Goal: Task Accomplishment & Management: Complete application form

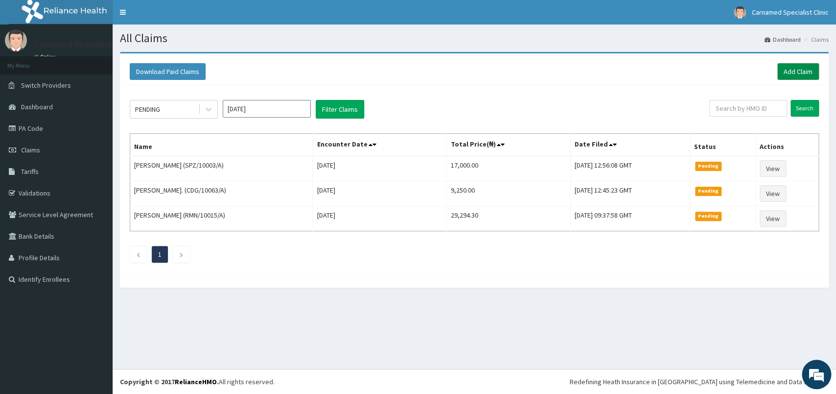
click at [792, 70] on link "Add Claim" at bounding box center [798, 71] width 42 height 17
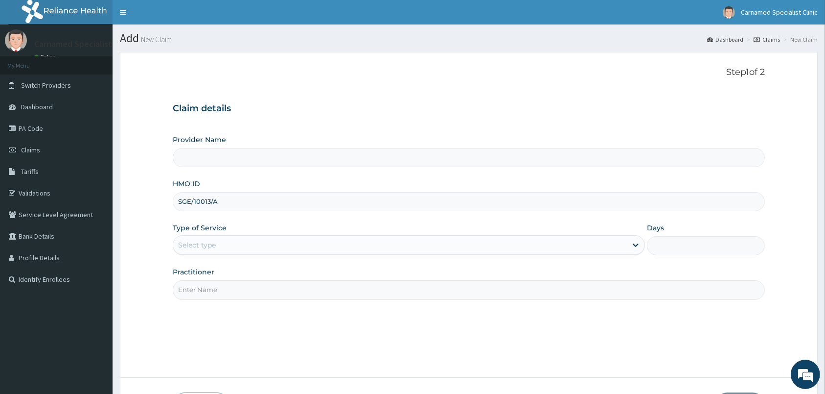
type input "SGE/10013/A"
click at [247, 245] on div "Select type" at bounding box center [400, 245] width 454 height 16
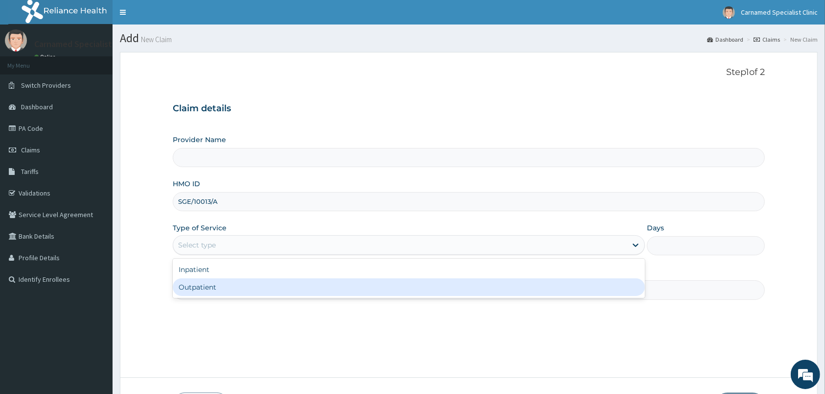
click at [223, 288] on div "Outpatient" at bounding box center [409, 287] width 472 height 18
type input "1"
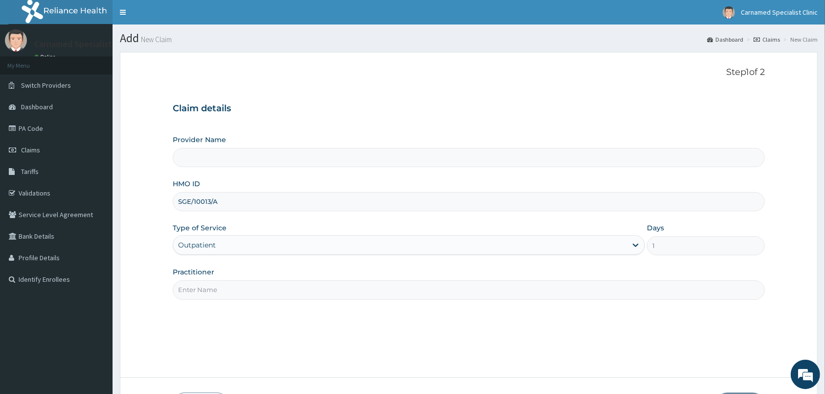
click at [228, 286] on input "Practitioner" at bounding box center [469, 289] width 592 height 19
type input "Carnamed Specialist clinic"
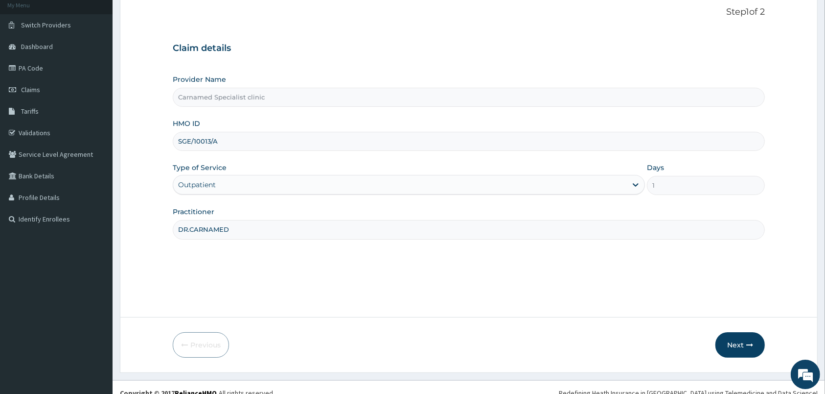
scroll to position [72, 0]
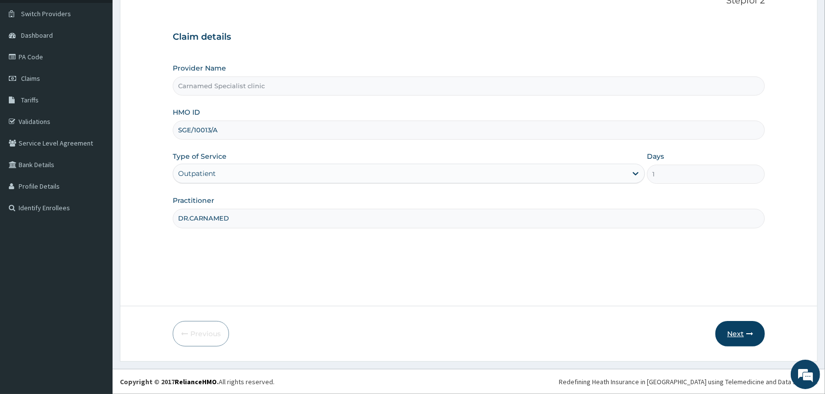
type input "DR.CARNAMED"
click at [728, 326] on button "Next" at bounding box center [740, 333] width 49 height 25
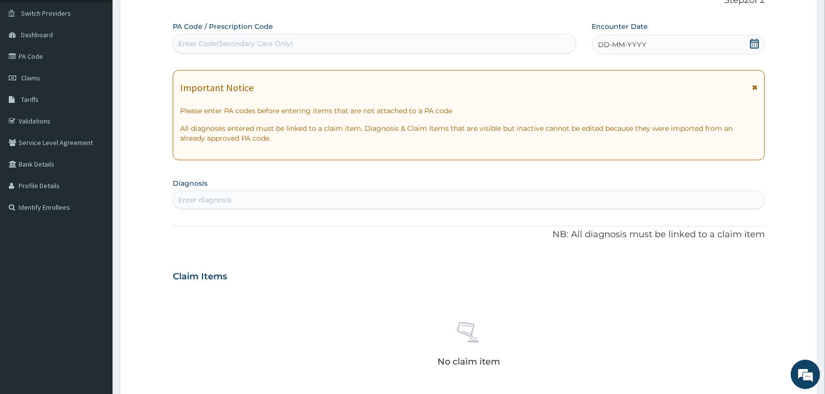
scroll to position [0, 0]
click at [759, 39] on icon at bounding box center [755, 44] width 10 height 10
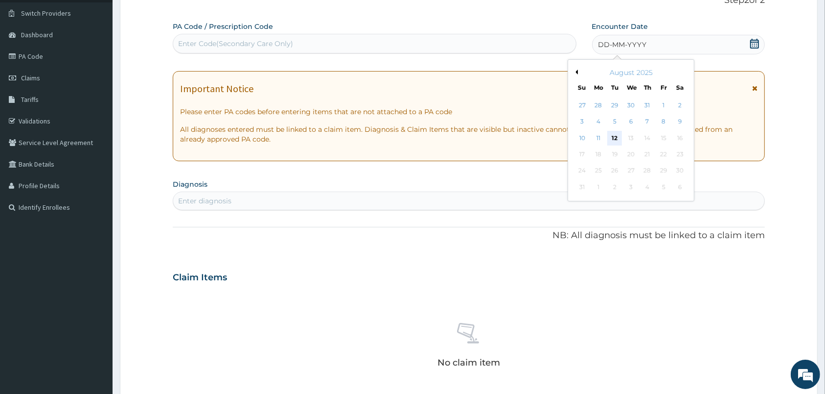
click at [612, 137] on div "12" at bounding box center [615, 138] width 15 height 15
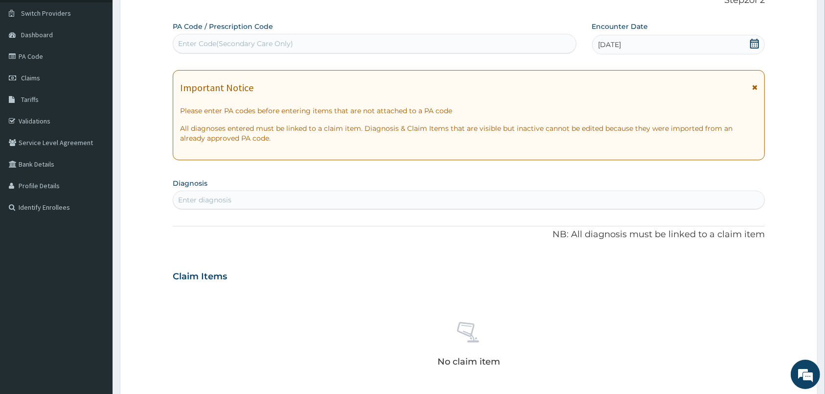
click at [528, 203] on div "Enter diagnosis" at bounding box center [468, 200] width 591 height 16
click at [491, 45] on div "Enter Code(Secondary Care Only)" at bounding box center [374, 44] width 403 height 16
paste input "PA/C25F87"
type input "PA/C25F87"
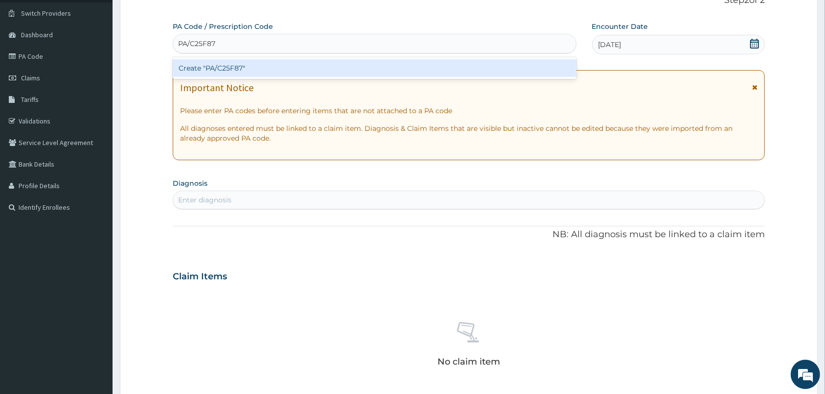
click at [293, 66] on div "Create "PA/C25F87"" at bounding box center [375, 68] width 404 height 18
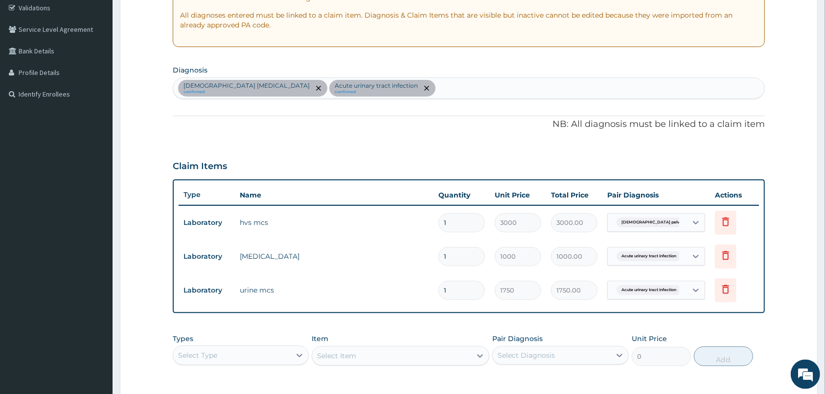
scroll to position [175, 0]
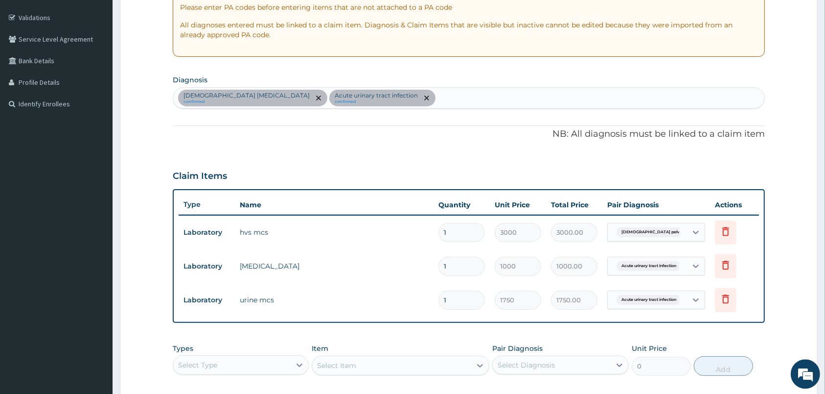
click at [479, 102] on div "Female pelvic inflammatory disease confirmed Acute urinary tract infection conf…" at bounding box center [468, 98] width 591 height 21
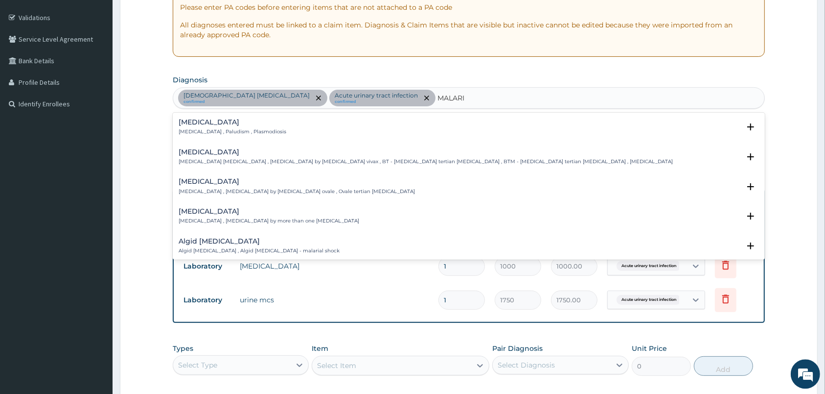
type input "MALARIA"
click at [225, 121] on h4 "Malaria" at bounding box center [233, 122] width 108 height 7
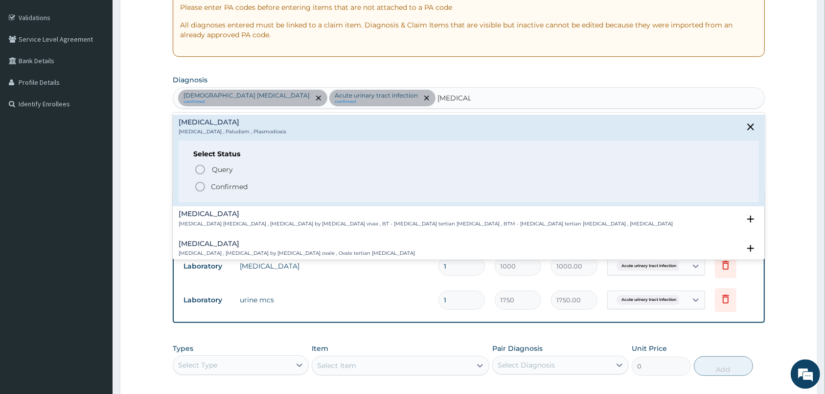
click at [196, 186] on circle "status option filled" at bounding box center [200, 187] width 9 height 9
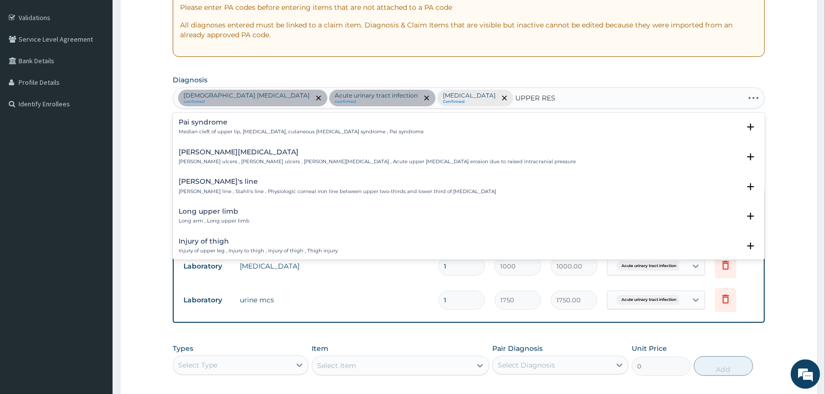
type input "UPPER RESP"
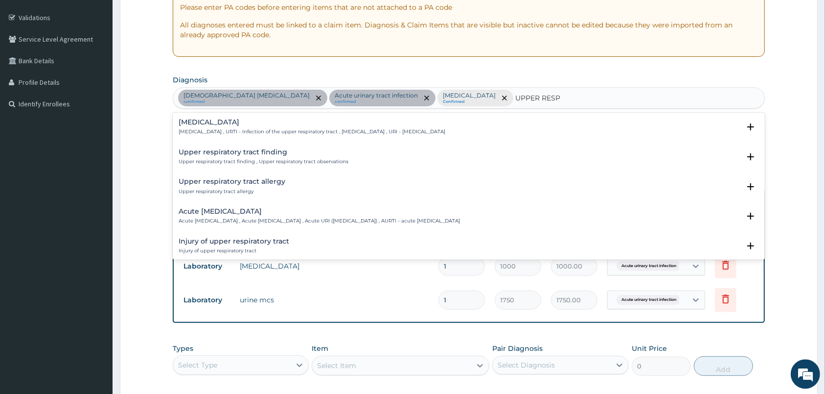
click at [225, 123] on h4 "Upper respiratory infection" at bounding box center [312, 122] width 267 height 7
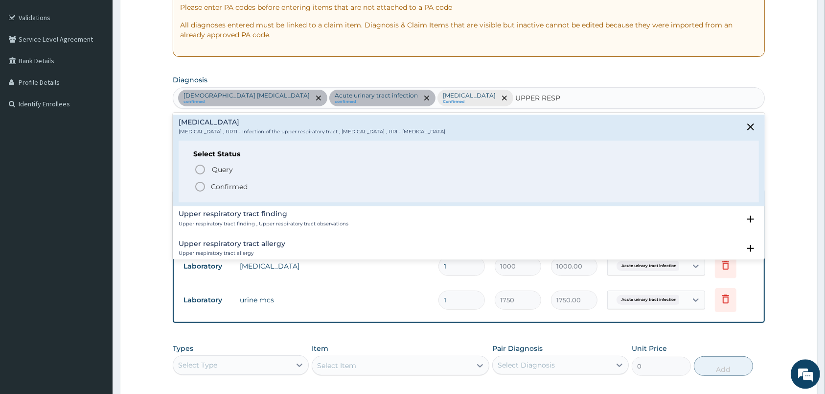
click at [201, 185] on icon "status option filled" at bounding box center [200, 187] width 12 height 12
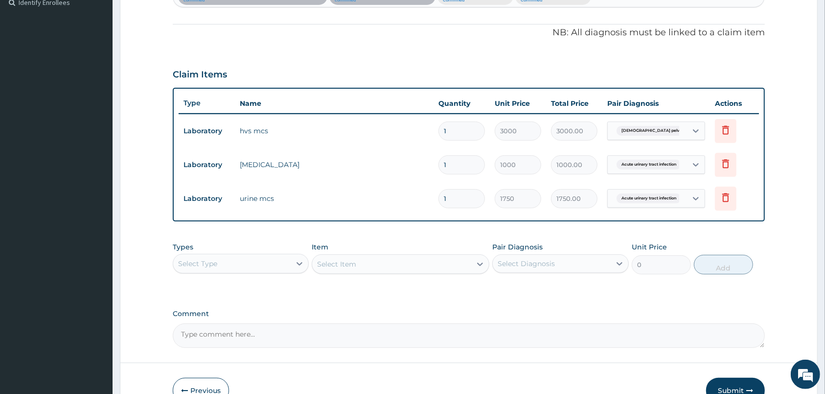
scroll to position [329, 0]
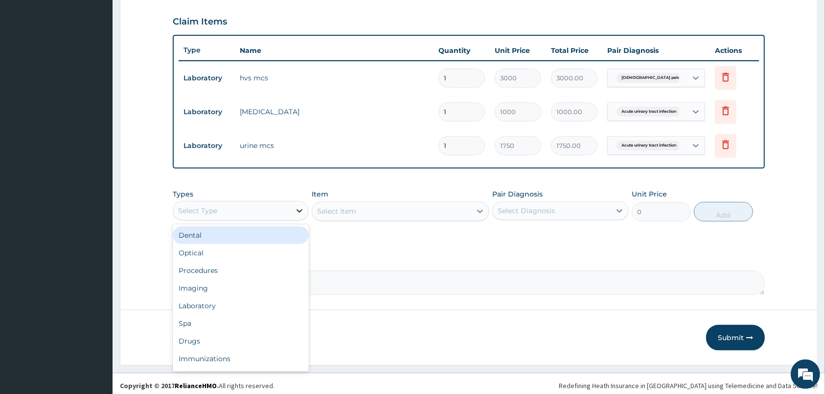
click at [291, 206] on div at bounding box center [300, 211] width 18 height 18
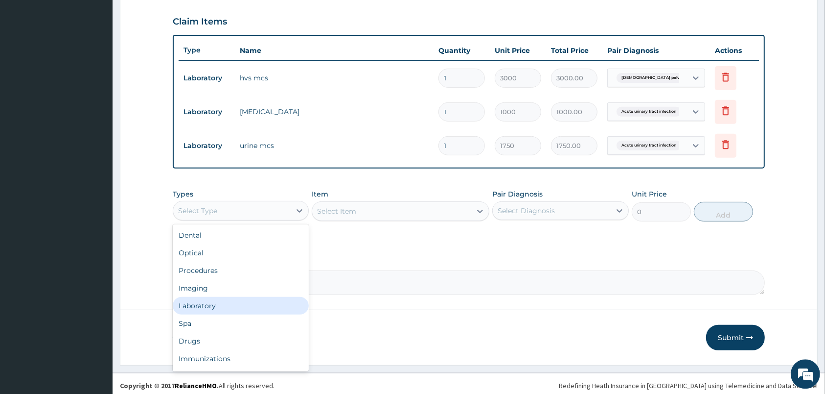
click at [205, 305] on div "Laboratory" at bounding box center [241, 306] width 136 height 18
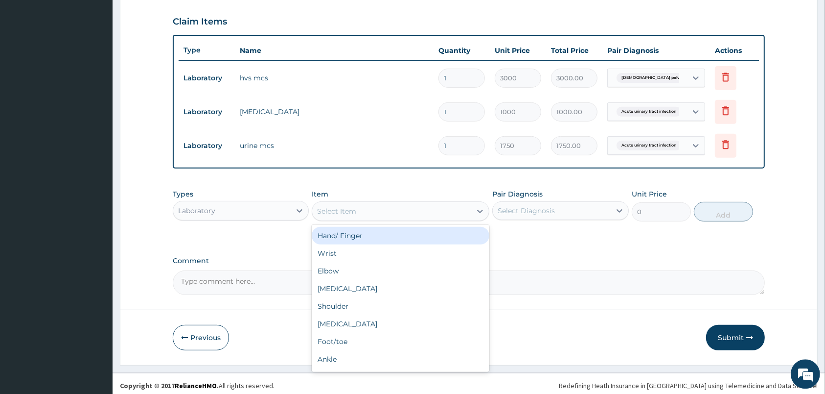
click at [380, 209] on div "Select Item" at bounding box center [391, 212] width 159 height 16
type input "MAL"
click at [440, 226] on div "Malaria Parasites in blood smear" at bounding box center [401, 236] width 178 height 22
click at [431, 231] on div "Malaria Parasites in blood smear" at bounding box center [401, 236] width 178 height 18
type input "1000"
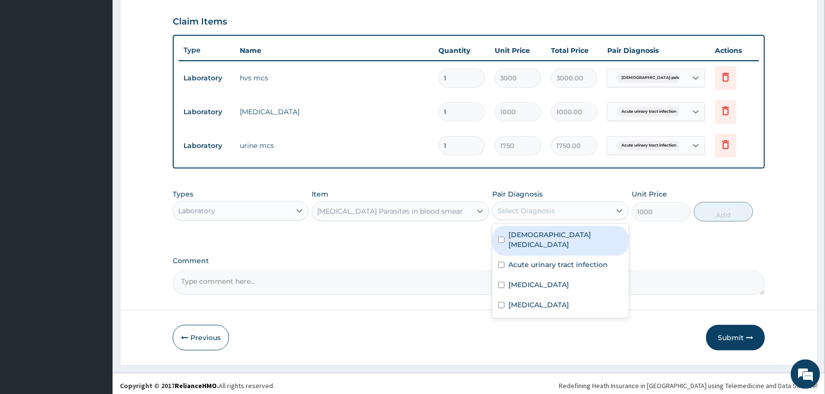
click at [530, 219] on div "Select Diagnosis" at bounding box center [561, 211] width 136 height 19
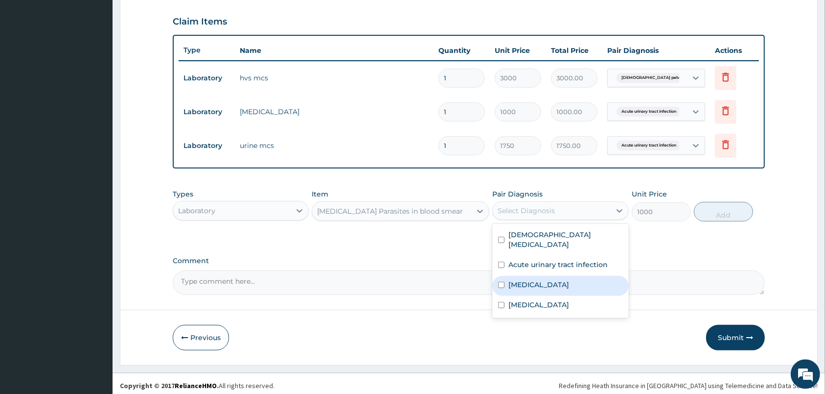
click at [515, 287] on label "Malaria" at bounding box center [539, 285] width 61 height 10
checkbox input "true"
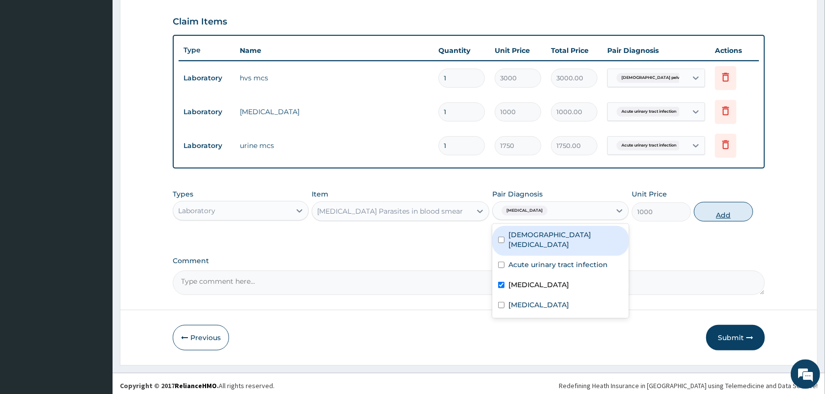
click at [727, 213] on button "Add" at bounding box center [723, 212] width 59 height 20
type input "0"
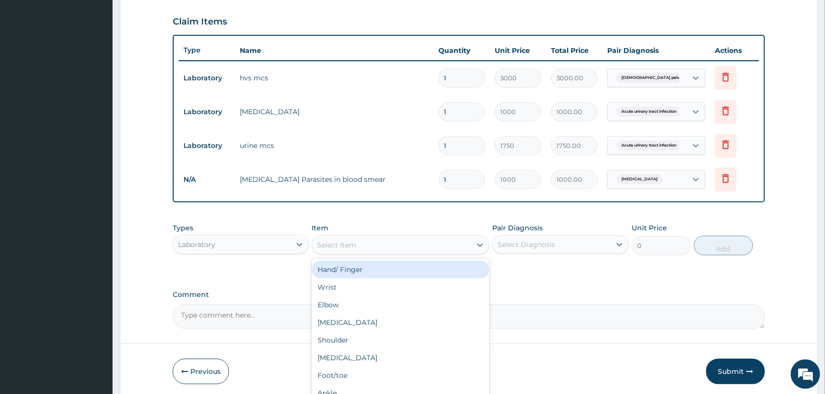
click at [420, 251] on div "Select Item" at bounding box center [391, 245] width 159 height 16
type input "FULL"
click at [355, 268] on div "Full Blood Count" at bounding box center [401, 270] width 178 height 18
type input "2000"
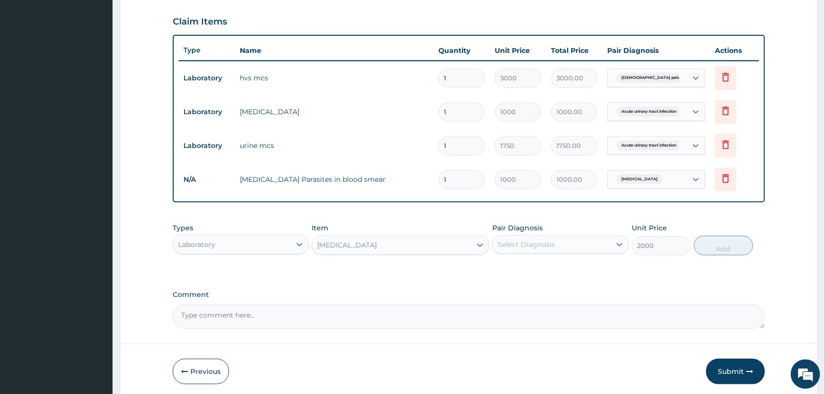
click at [544, 240] on div "Select Diagnosis" at bounding box center [526, 245] width 57 height 10
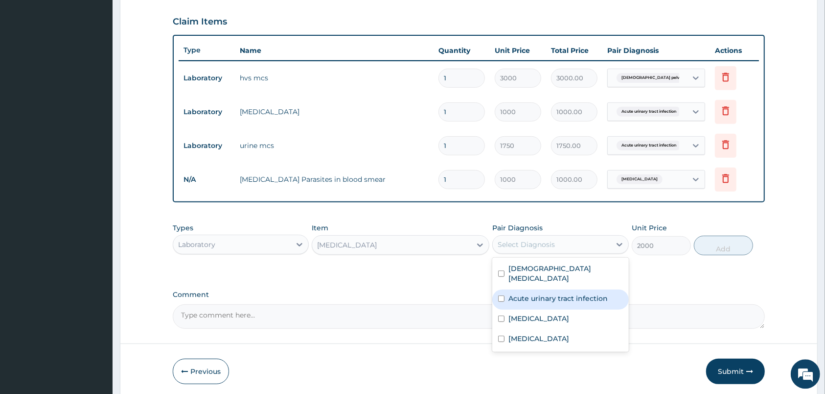
click at [534, 304] on div "Acute urinary tract infection" at bounding box center [561, 300] width 136 height 20
click at [523, 298] on label "Acute urinary tract infection" at bounding box center [558, 299] width 99 height 10
checkbox input "false"
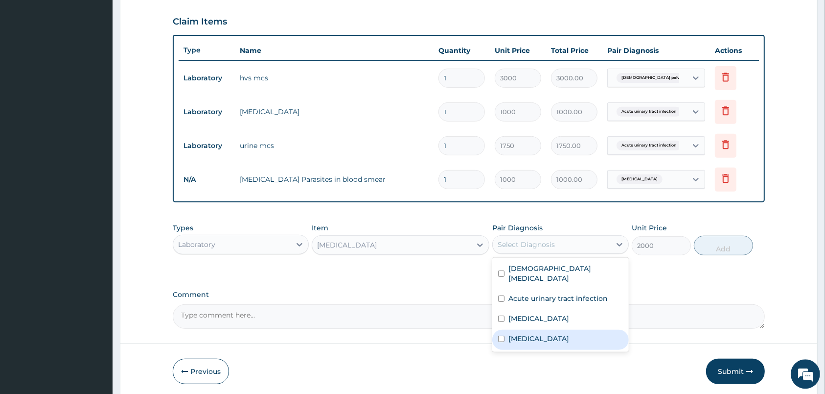
click at [518, 338] on label "Upper respiratory infection" at bounding box center [539, 339] width 61 height 10
checkbox input "true"
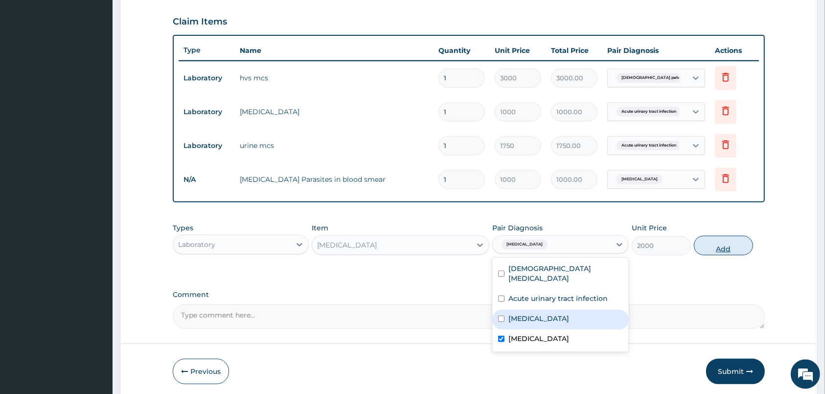
click at [717, 250] on button "Add" at bounding box center [723, 246] width 59 height 20
type input "0"
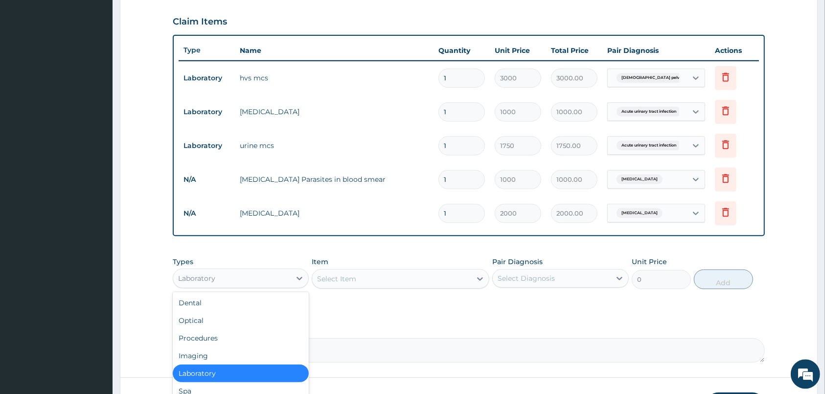
click at [251, 281] on div "Laboratory" at bounding box center [231, 279] width 117 height 16
click at [218, 339] on div "Procedures" at bounding box center [241, 338] width 136 height 18
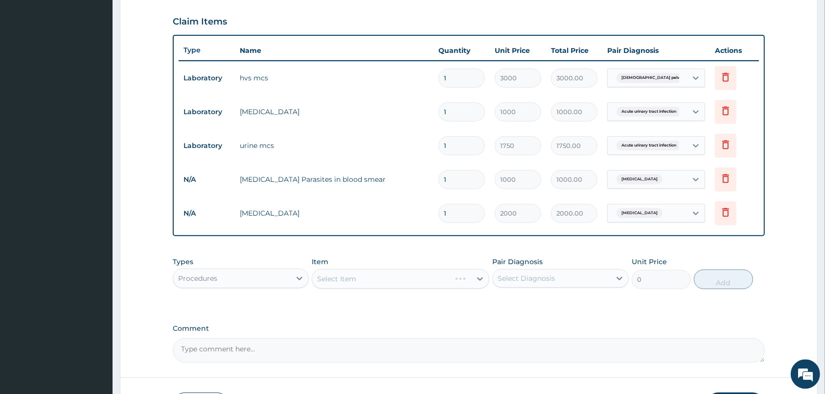
click at [284, 272] on div "Procedures" at bounding box center [231, 279] width 117 height 16
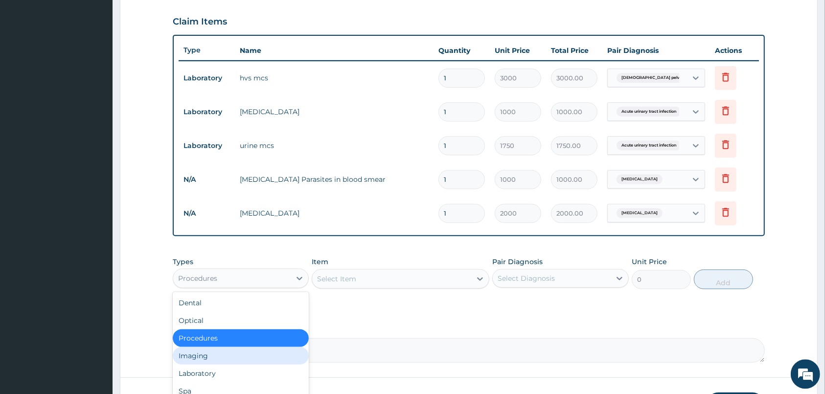
scroll to position [33, 0]
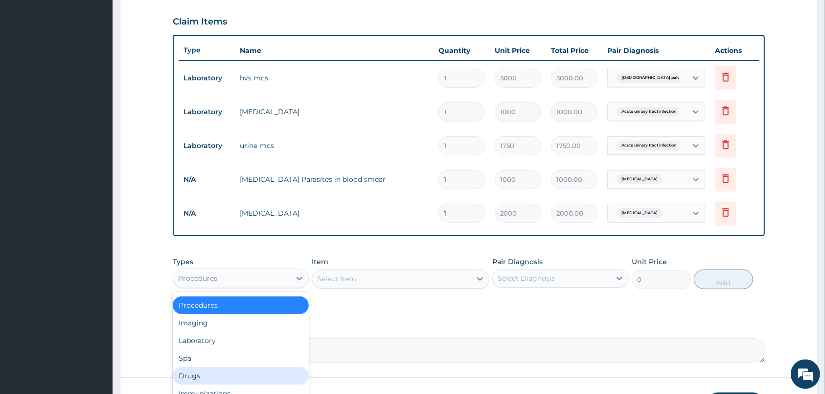
click at [197, 374] on div "Drugs" at bounding box center [241, 376] width 136 height 18
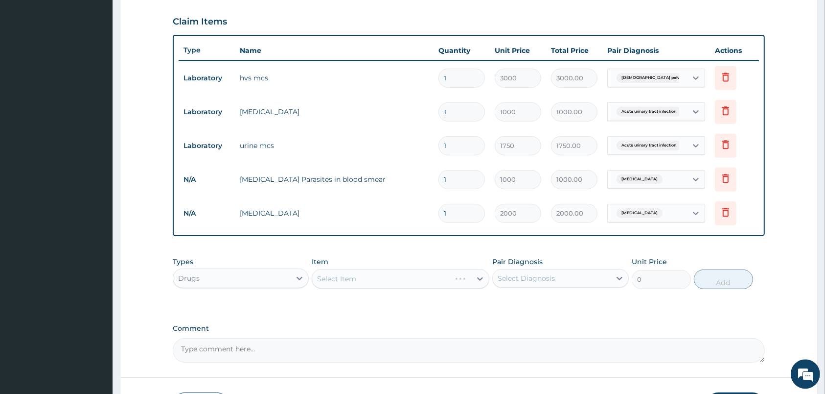
click at [446, 283] on div "Select Item" at bounding box center [401, 279] width 178 height 20
click at [446, 283] on div "Select Item" at bounding box center [391, 279] width 159 height 16
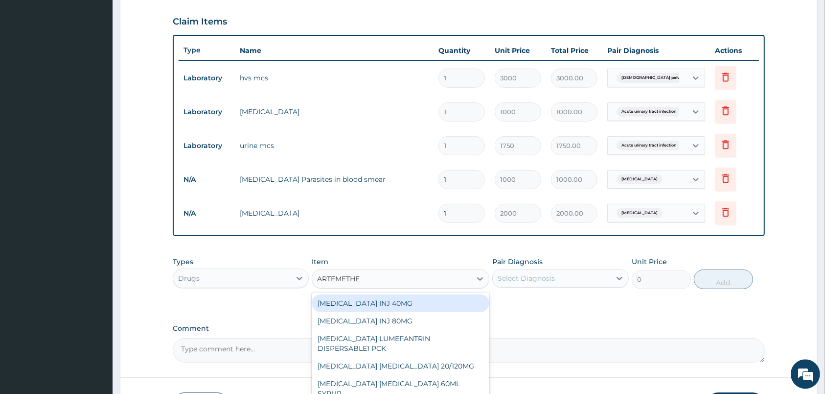
type input "ARTEMETHER"
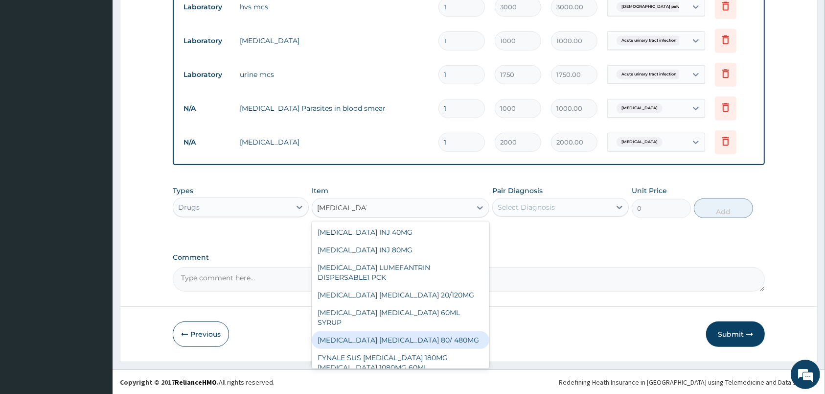
click at [451, 331] on div "ARTEMETHER LUMEFANTRINE 80/ 480MG" at bounding box center [401, 340] width 178 height 18
type input "210"
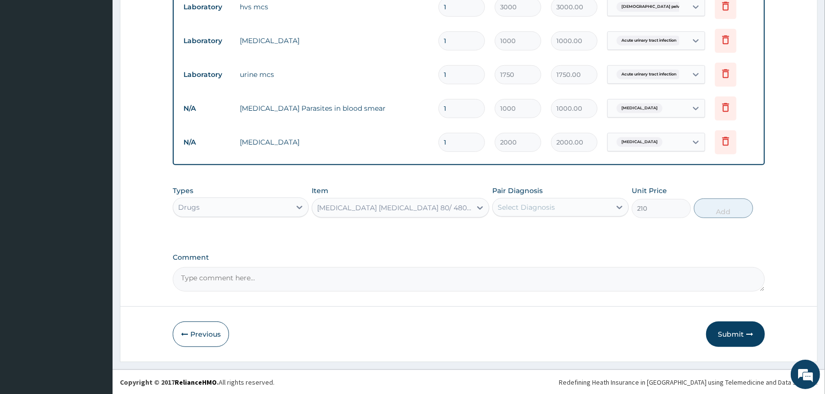
click at [563, 198] on div "Select Diagnosis" at bounding box center [561, 207] width 136 height 19
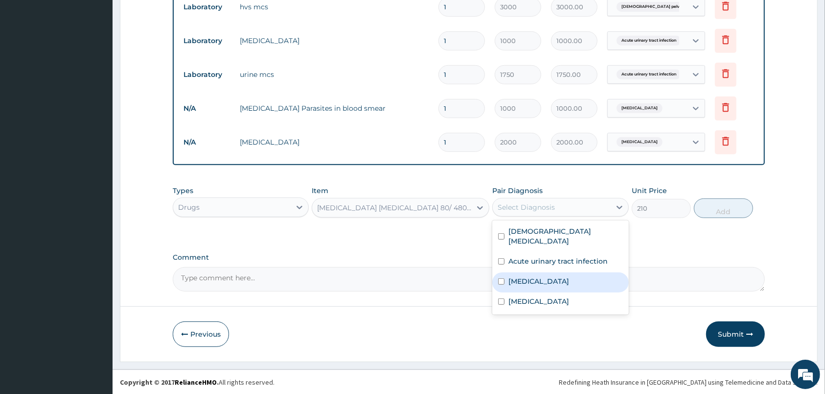
click at [521, 281] on label "Malaria" at bounding box center [539, 281] width 61 height 10
checkbox input "true"
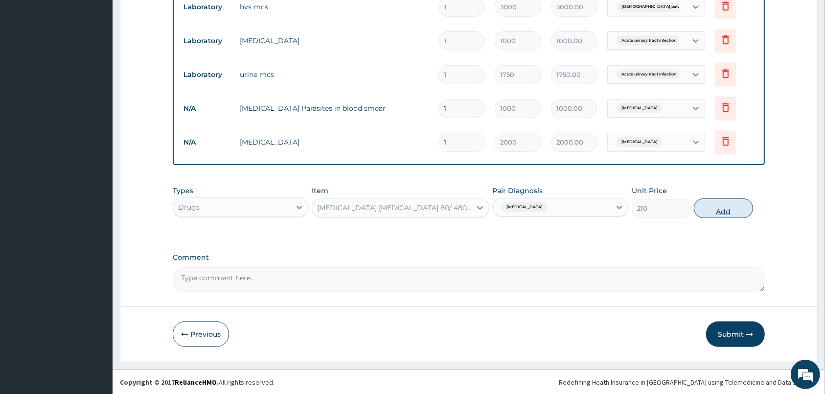
click at [710, 206] on button "Add" at bounding box center [723, 208] width 59 height 20
type input "0"
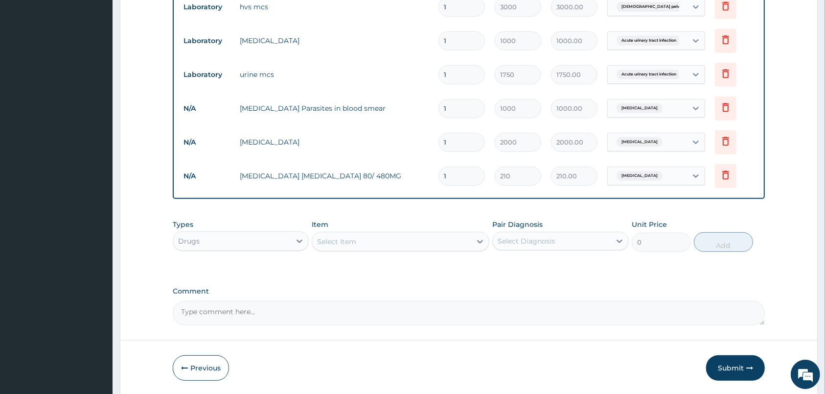
type input "0.00"
type input "6"
type input "1260.00"
type input "6"
click at [395, 239] on div "Select Item" at bounding box center [391, 242] width 159 height 16
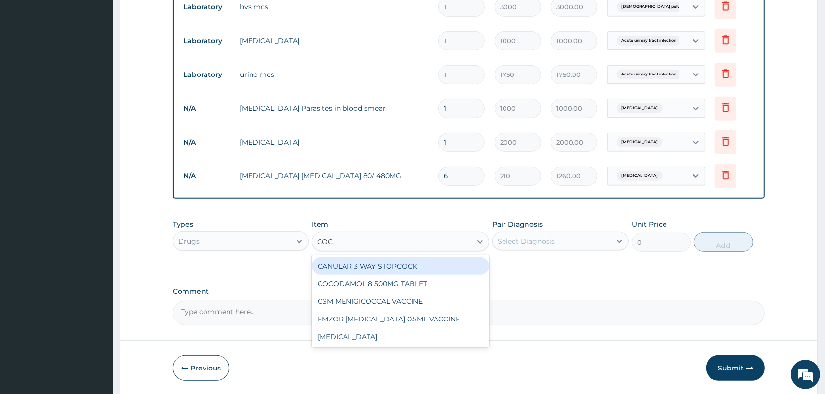
type input "COCO"
click at [399, 261] on div "COCODAMOL 8 500MG TABLET" at bounding box center [401, 266] width 178 height 18
type input "35"
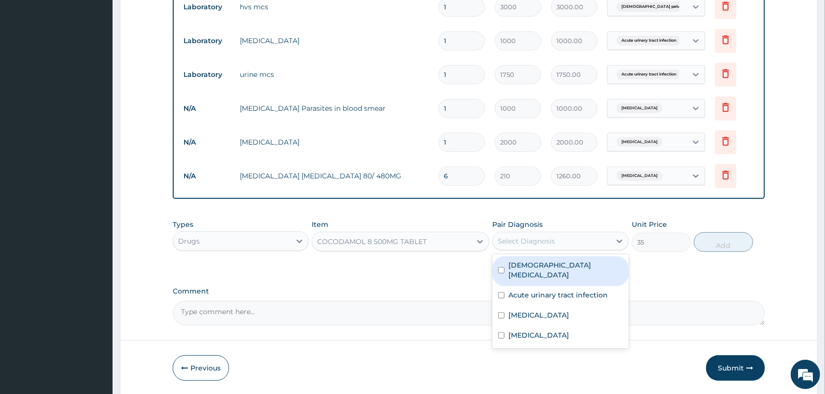
click at [542, 244] on div "Select Diagnosis" at bounding box center [526, 241] width 57 height 10
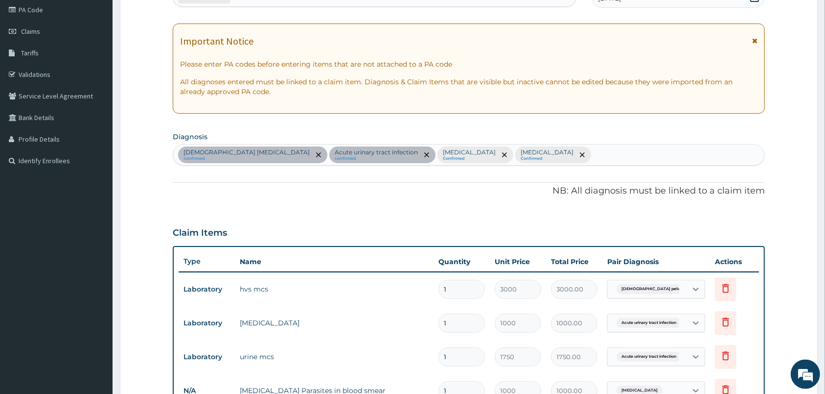
scroll to position [92, 0]
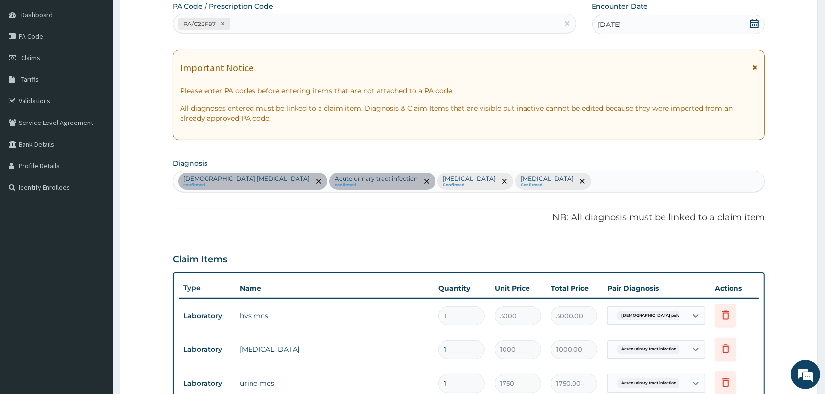
click at [617, 189] on div "Female pelvic inflammatory disease confirmed Acute urinary tract infection conf…" at bounding box center [468, 181] width 591 height 21
type input "PAIN"
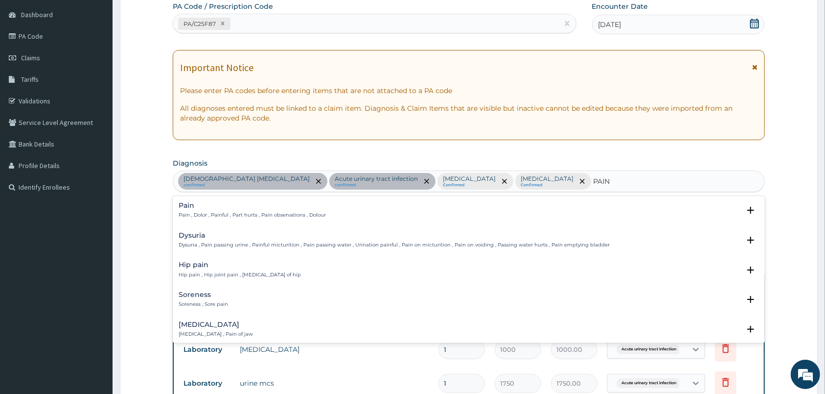
click at [260, 208] on h4 "Pain" at bounding box center [252, 205] width 147 height 7
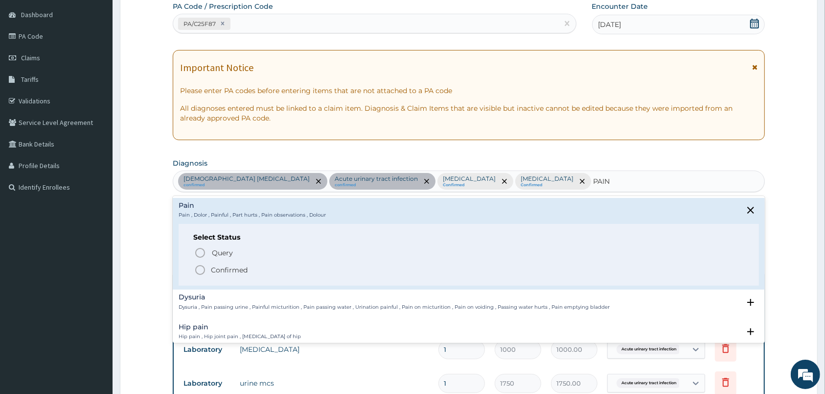
click at [200, 271] on icon "status option filled" at bounding box center [200, 270] width 12 height 12
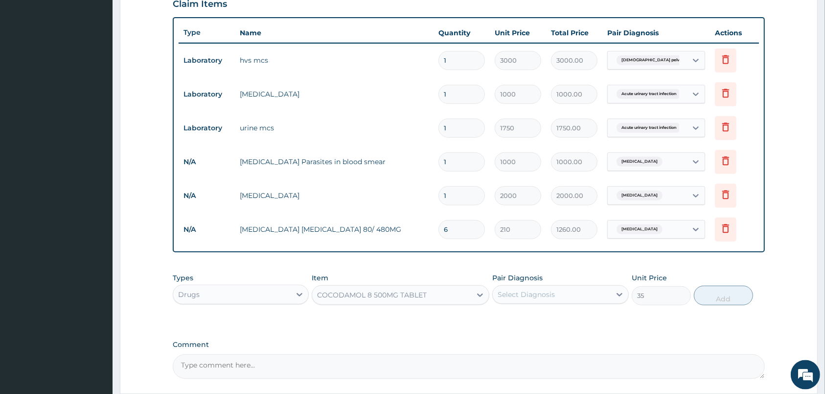
scroll to position [349, 0]
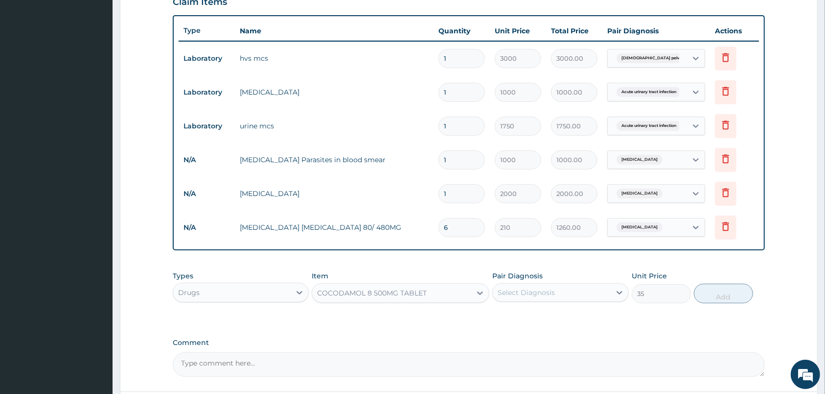
click at [590, 289] on div "Select Diagnosis" at bounding box center [551, 292] width 117 height 16
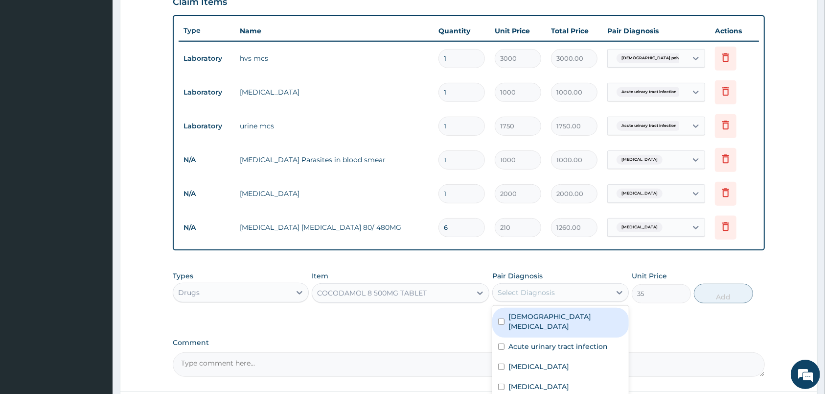
scroll to position [434, 0]
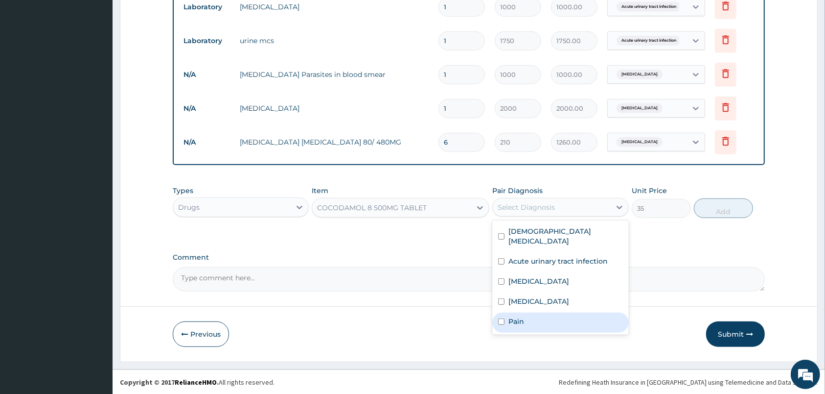
click at [540, 317] on div "Pain" at bounding box center [561, 322] width 136 height 20
checkbox input "true"
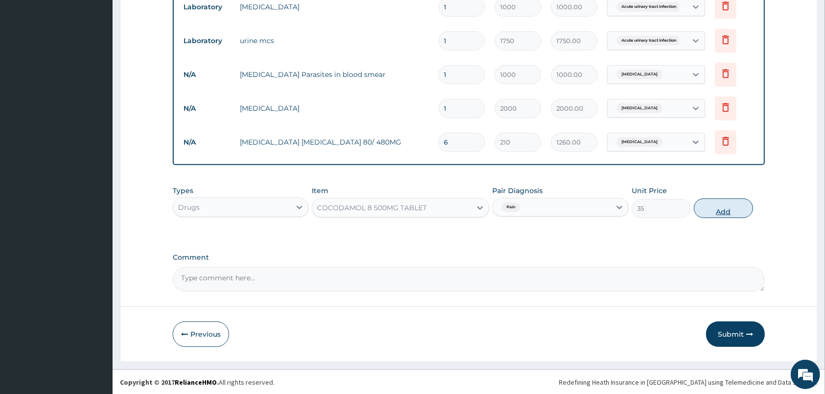
click at [727, 208] on button "Add" at bounding box center [723, 208] width 59 height 20
type input "0"
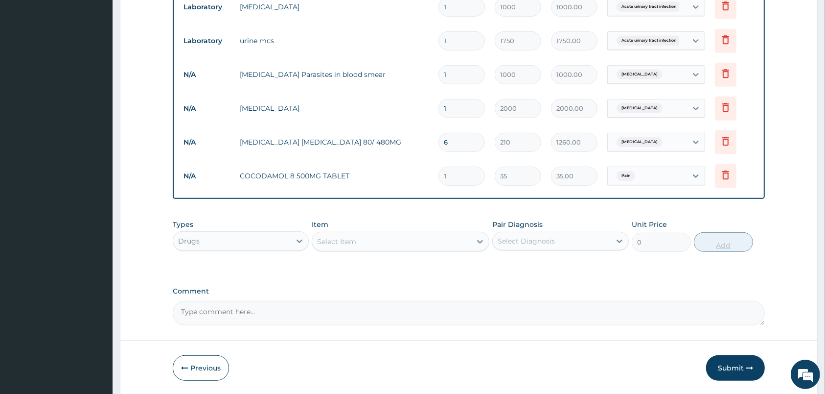
type input "12"
type input "420.00"
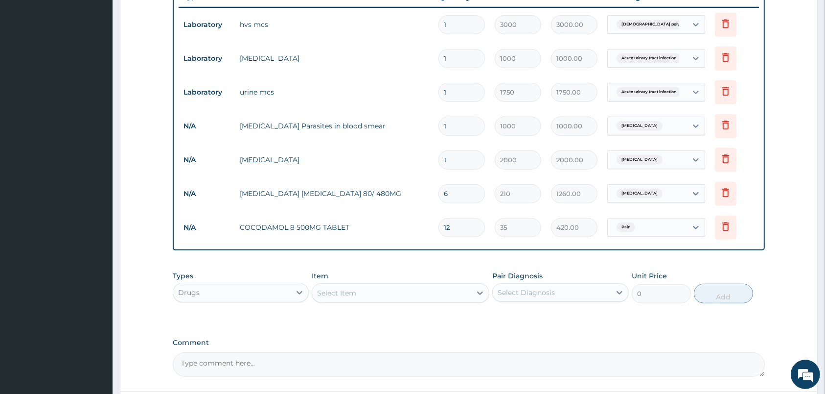
scroll to position [469, 0]
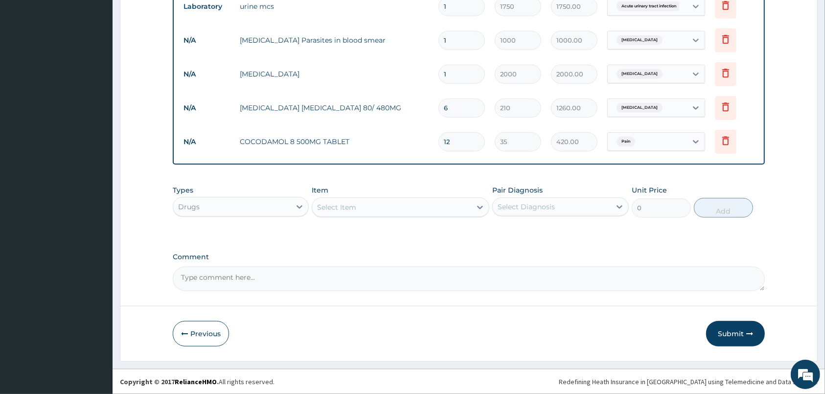
type input "12"
click at [282, 200] on div "Drugs" at bounding box center [231, 207] width 117 height 16
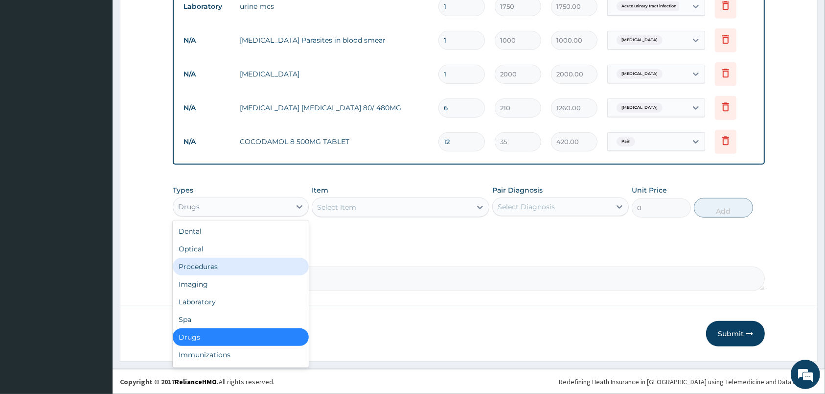
click at [220, 266] on div "Procedures" at bounding box center [241, 267] width 136 height 18
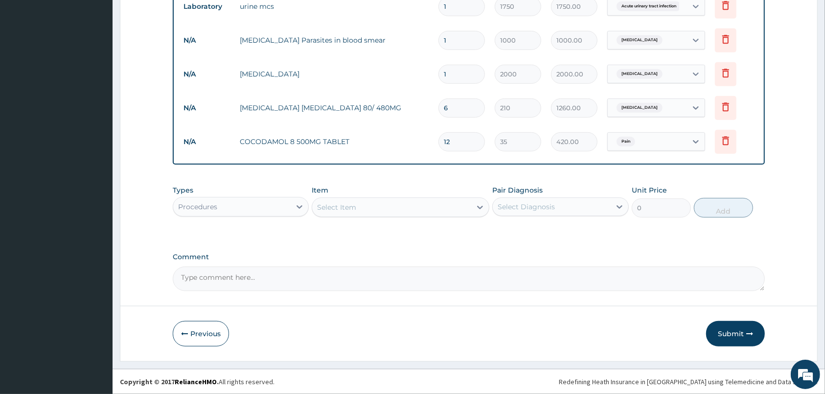
click at [421, 208] on div "Select Item" at bounding box center [391, 207] width 159 height 16
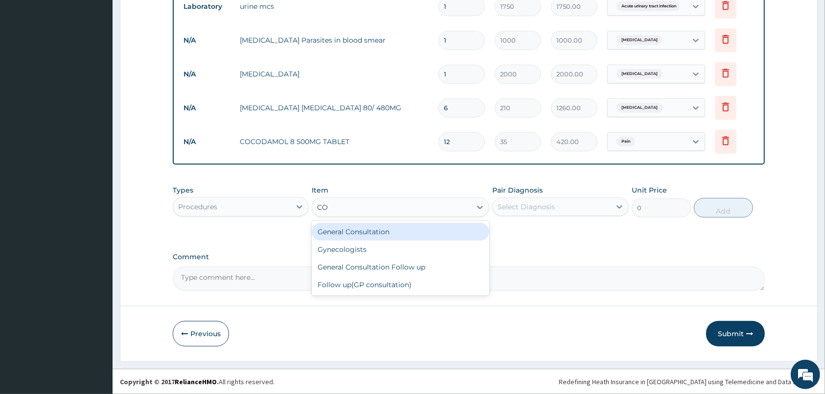
type input "CON"
click at [340, 234] on div "General Consultation" at bounding box center [401, 232] width 178 height 18
type input "2000"
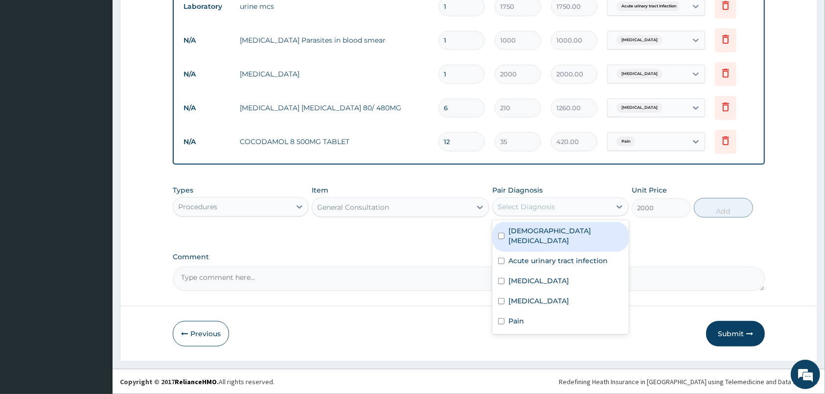
click at [548, 208] on div "Select Diagnosis" at bounding box center [526, 207] width 57 height 10
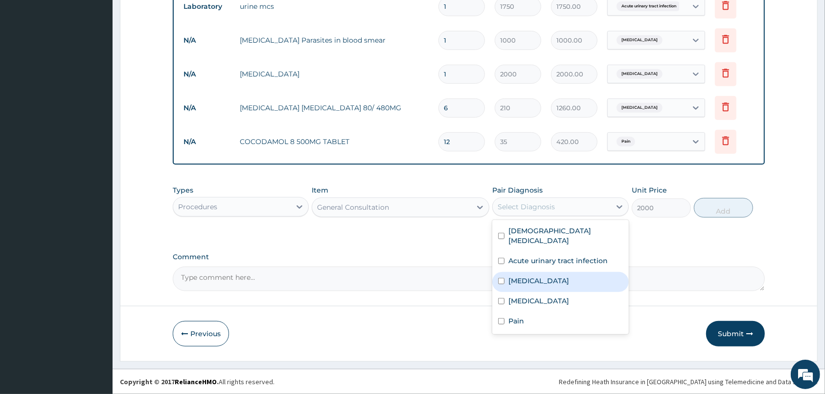
click at [527, 283] on label "Malaria" at bounding box center [539, 281] width 61 height 10
checkbox input "true"
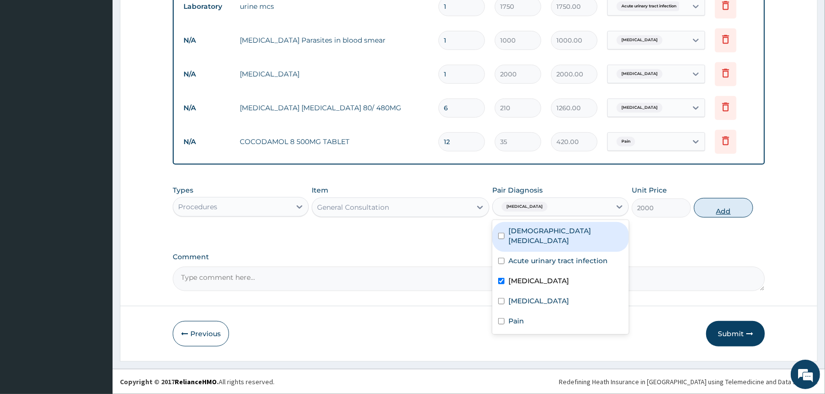
click at [715, 210] on button "Add" at bounding box center [723, 208] width 59 height 20
type input "0"
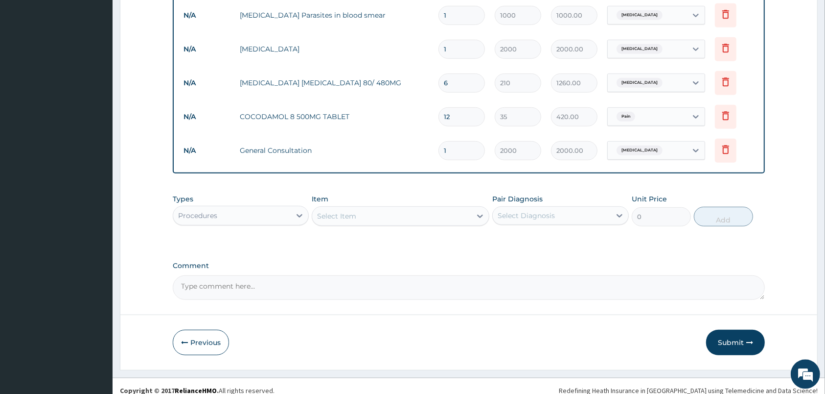
scroll to position [502, 0]
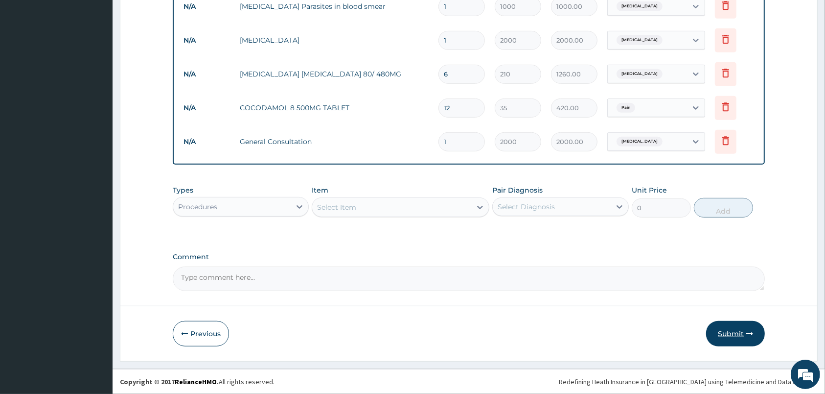
click at [721, 323] on button "Submit" at bounding box center [735, 333] width 59 height 25
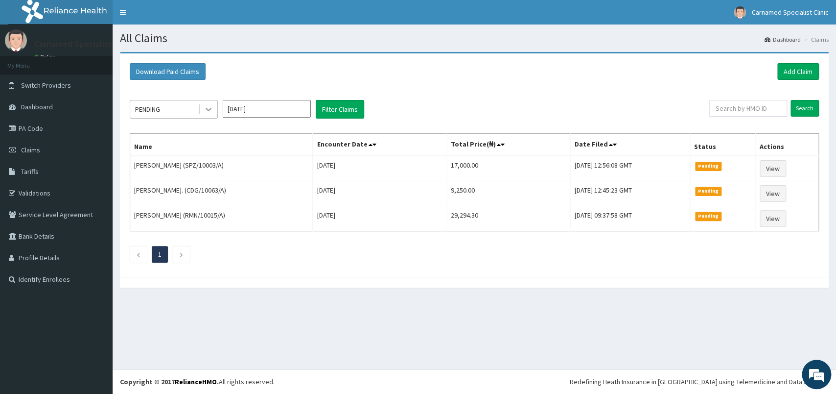
click at [209, 106] on icon at bounding box center [209, 109] width 10 height 10
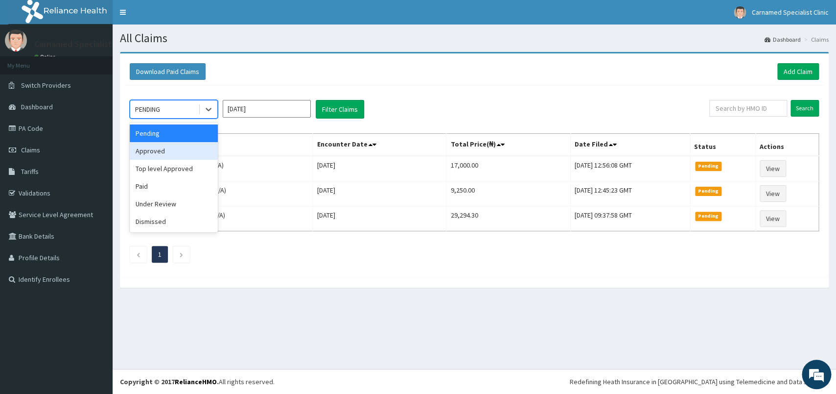
click at [154, 153] on div "Approved" at bounding box center [174, 151] width 88 height 18
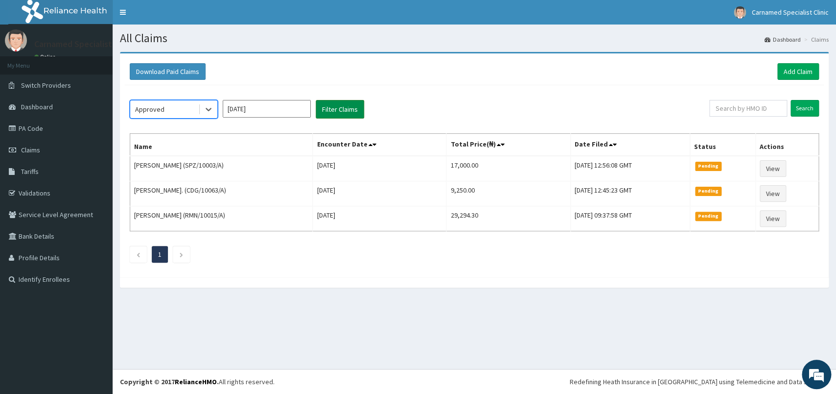
click at [337, 109] on button "Filter Claims" at bounding box center [340, 109] width 48 height 19
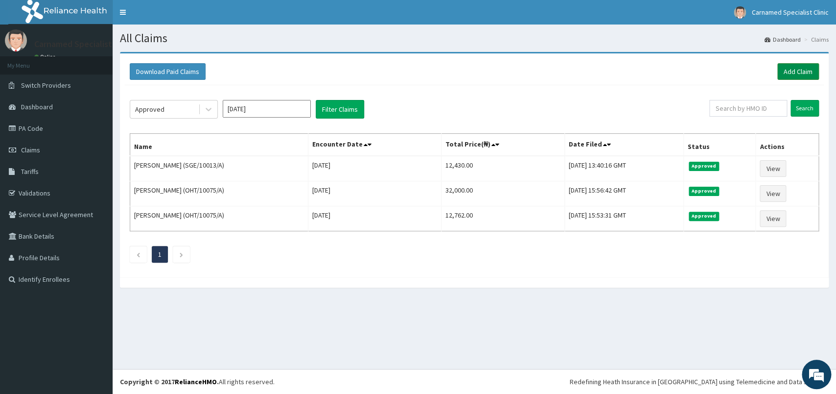
click at [802, 70] on link "Add Claim" at bounding box center [798, 71] width 42 height 17
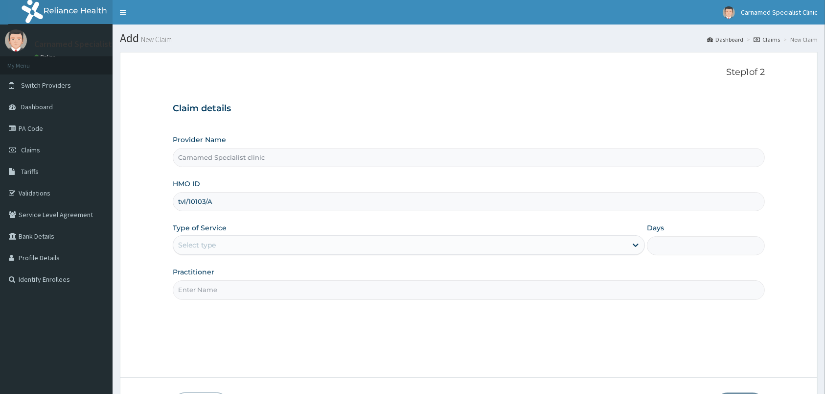
type input "tvl/10103/A"
click at [292, 246] on div "Select type" at bounding box center [400, 245] width 454 height 16
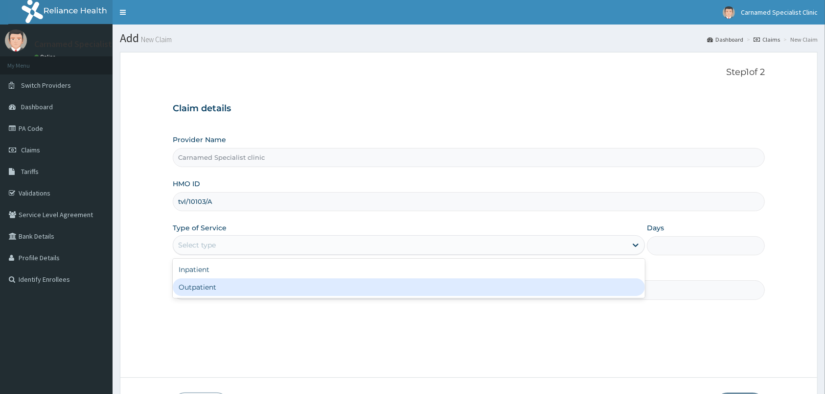
click at [237, 289] on div "Outpatient" at bounding box center [409, 287] width 472 height 18
type input "1"
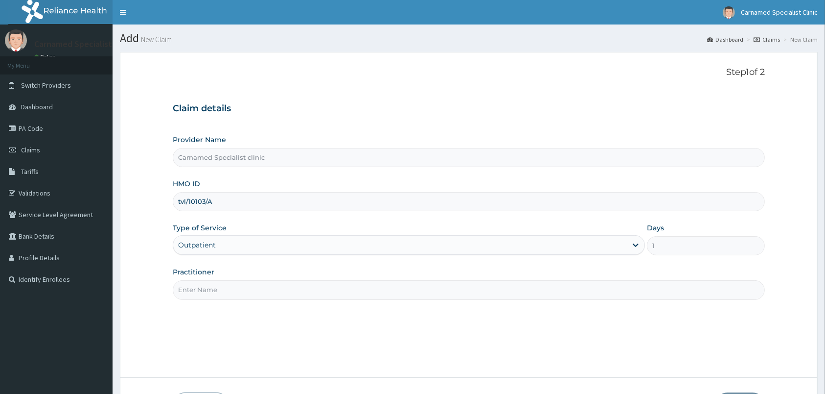
click at [237, 289] on input "Practitioner" at bounding box center [469, 289] width 592 height 19
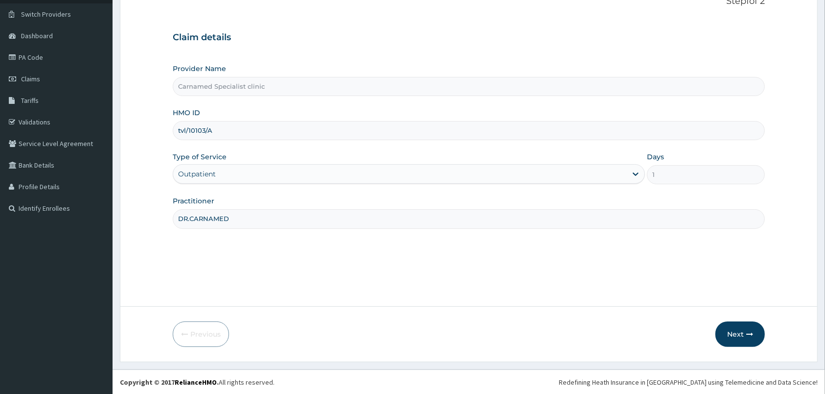
scroll to position [72, 0]
type input "DR.CARNAMED"
click at [746, 329] on button "Next" at bounding box center [740, 333] width 49 height 25
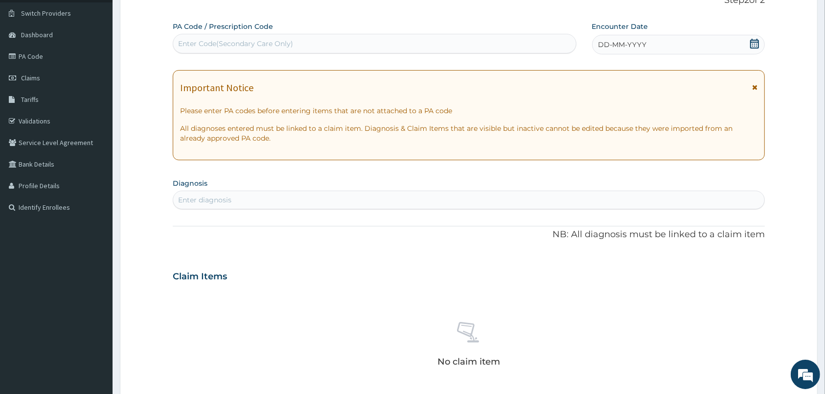
click at [753, 40] on icon at bounding box center [755, 44] width 9 height 10
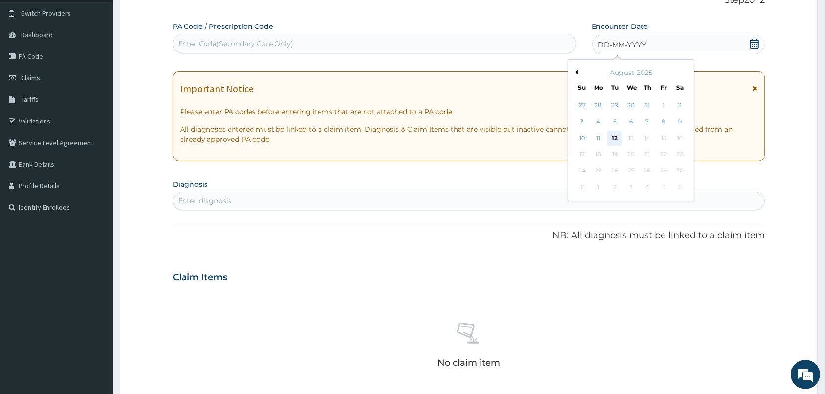
click at [617, 139] on div "12" at bounding box center [615, 138] width 15 height 15
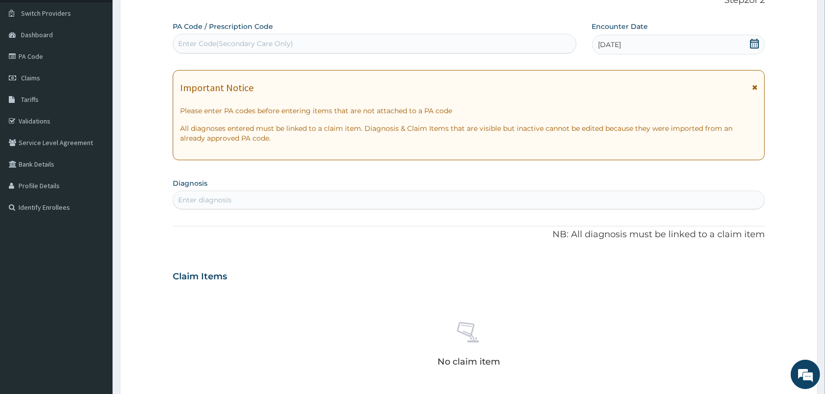
click at [379, 197] on div "Enter diagnosis" at bounding box center [468, 200] width 591 height 16
type input "MALARIA"
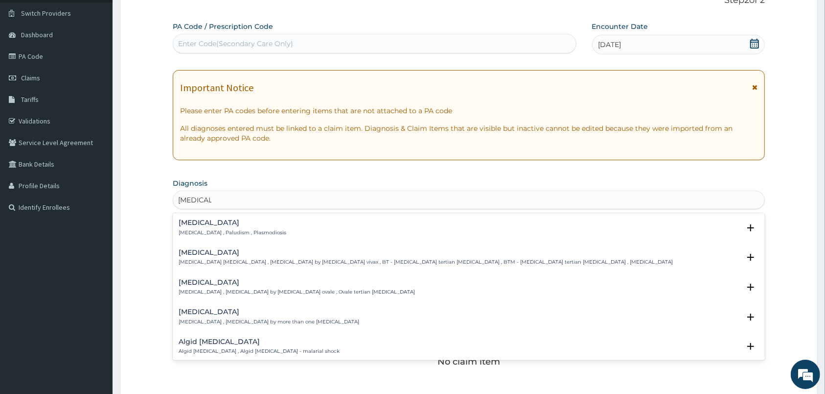
click at [221, 228] on div "Malaria Malaria , Paludism , Plasmodiosis" at bounding box center [233, 227] width 108 height 17
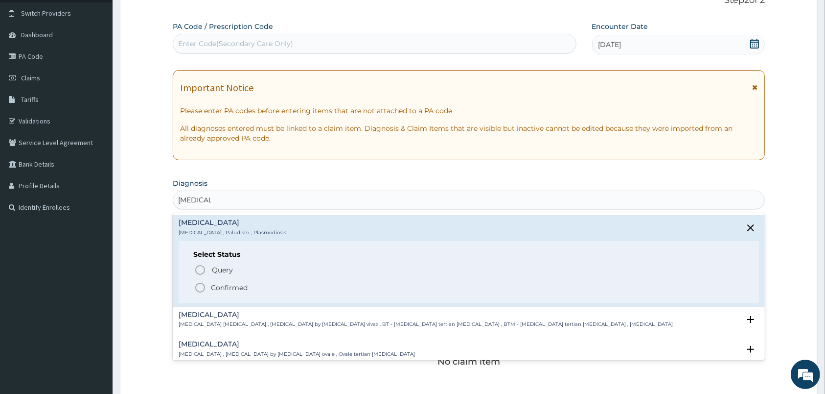
click at [199, 290] on icon "status option filled" at bounding box center [200, 288] width 12 height 12
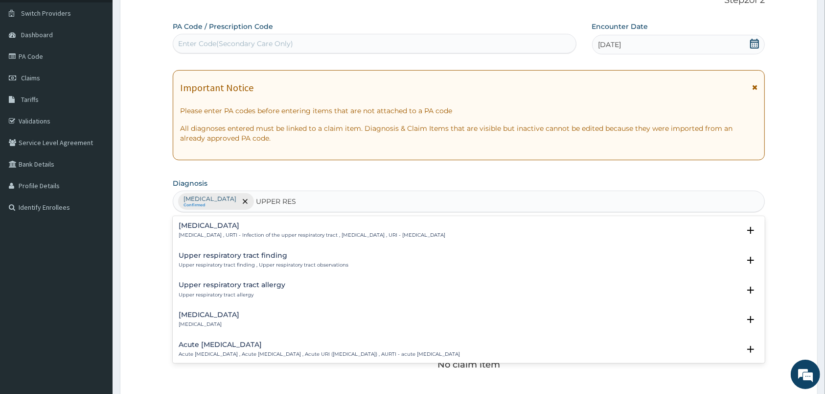
type input "UPPER RESP"
click at [222, 237] on p "Upper respiratory infection , URTI - Infection of the upper respiratory tract ,…" at bounding box center [312, 235] width 267 height 7
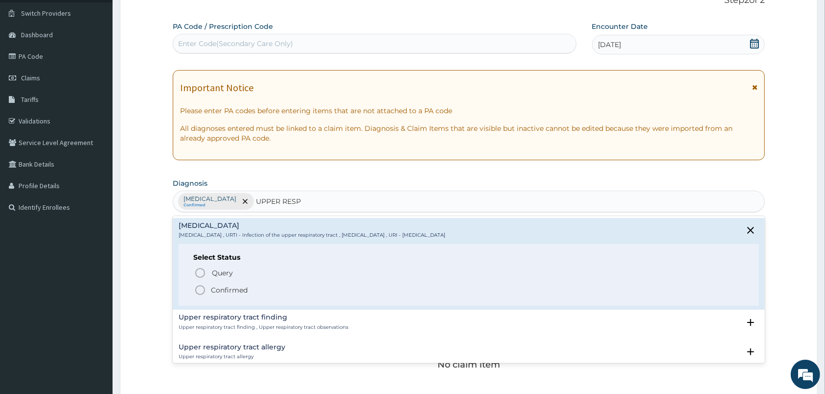
click at [203, 288] on icon "status option filled" at bounding box center [200, 290] width 12 height 12
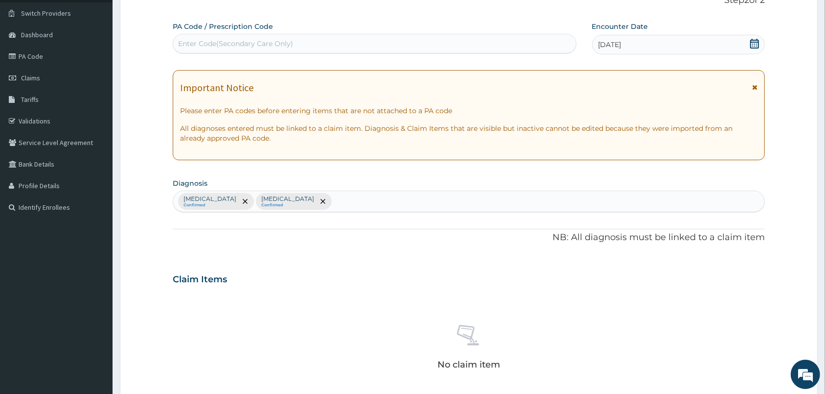
scroll to position [278, 0]
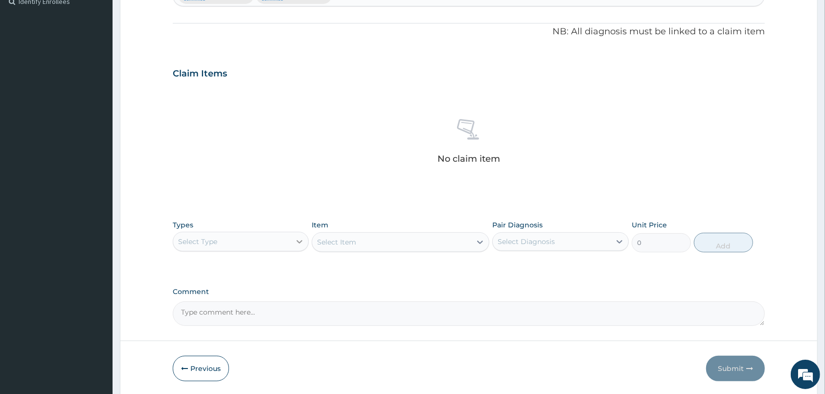
click at [293, 238] on div at bounding box center [300, 242] width 18 height 18
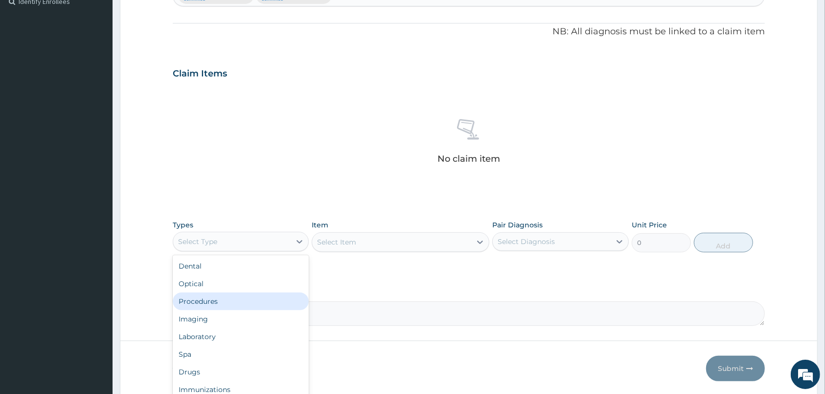
click at [208, 305] on div "Procedures" at bounding box center [241, 301] width 136 height 18
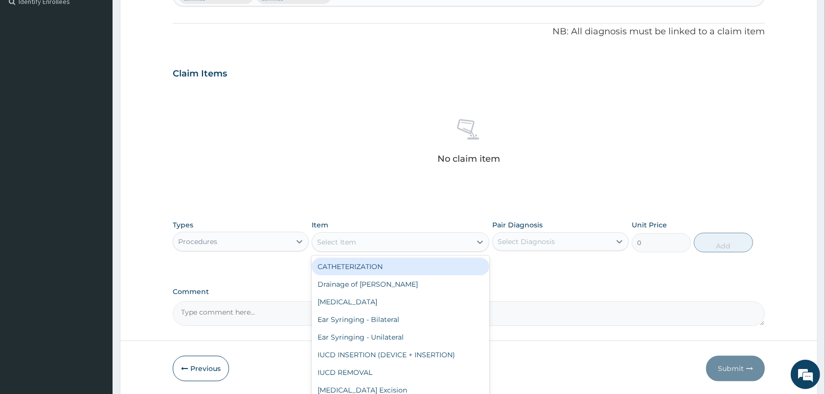
click at [411, 240] on div "Select Item" at bounding box center [391, 242] width 159 height 16
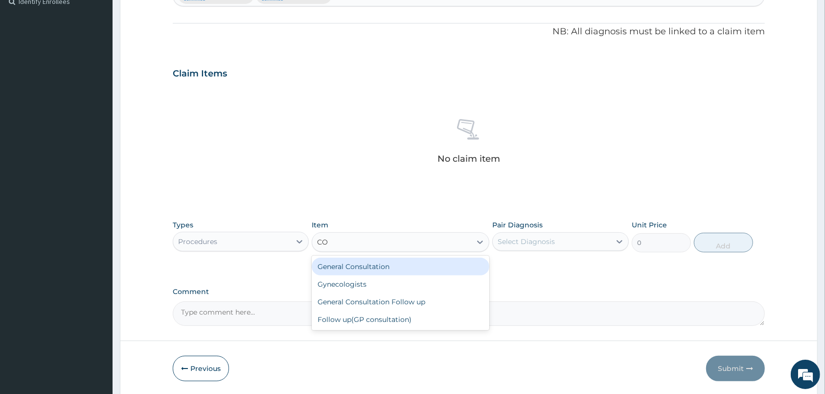
type input "CON"
click at [334, 264] on div "General Consultation" at bounding box center [401, 267] width 178 height 18
type input "2000"
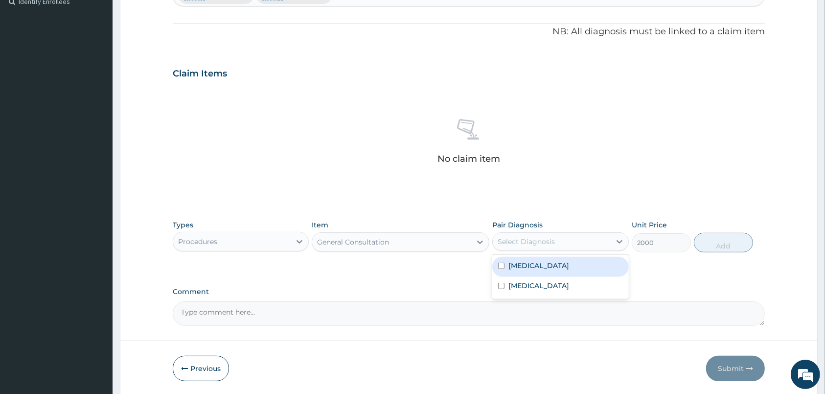
drag, startPoint x: 555, startPoint y: 247, endPoint x: 560, endPoint y: 241, distance: 7.3
click at [559, 242] on div "Select Diagnosis" at bounding box center [551, 242] width 117 height 16
click at [531, 270] on label "Malaria" at bounding box center [539, 265] width 61 height 10
checkbox input "true"
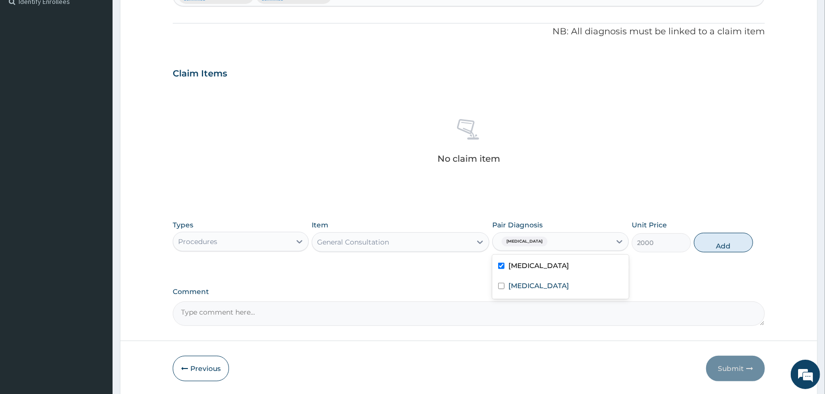
drag, startPoint x: 719, startPoint y: 247, endPoint x: 629, endPoint y: 247, distance: 90.1
click at [719, 247] on button "Add" at bounding box center [723, 243] width 59 height 20
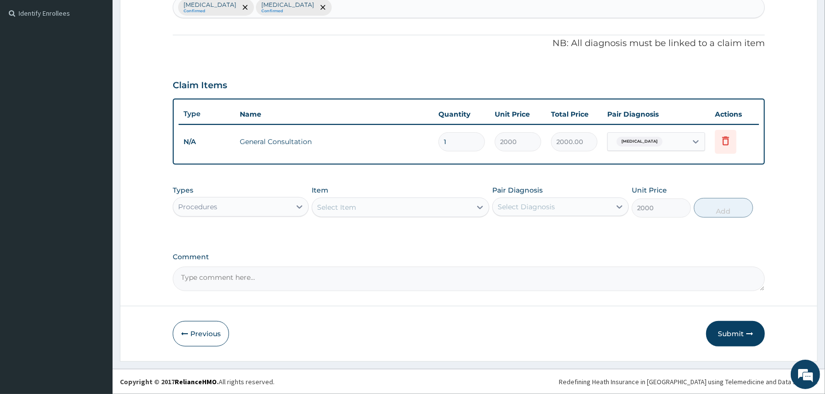
type input "0"
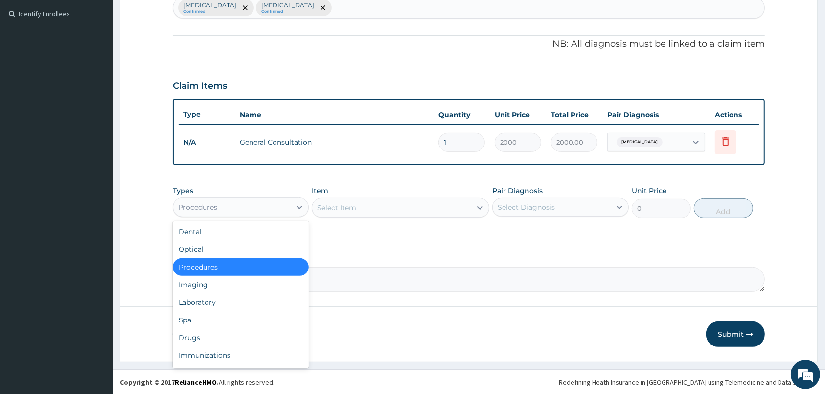
click at [283, 201] on div "Procedures" at bounding box center [231, 207] width 117 height 16
click at [181, 301] on div "Laboratory" at bounding box center [241, 302] width 136 height 18
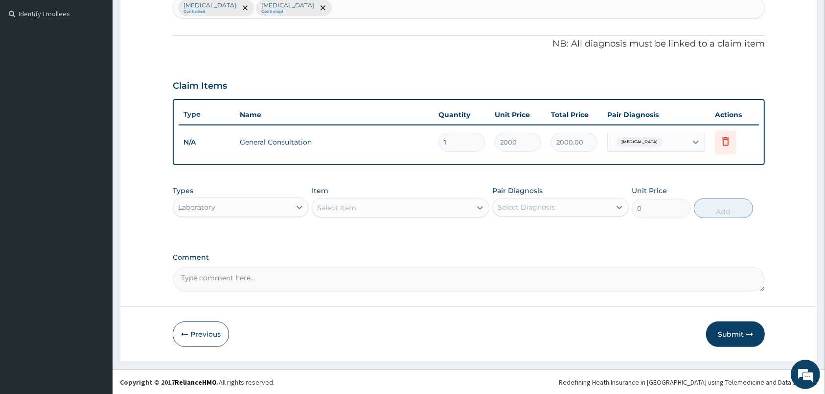
click at [413, 208] on div "Select Item" at bounding box center [391, 208] width 159 height 16
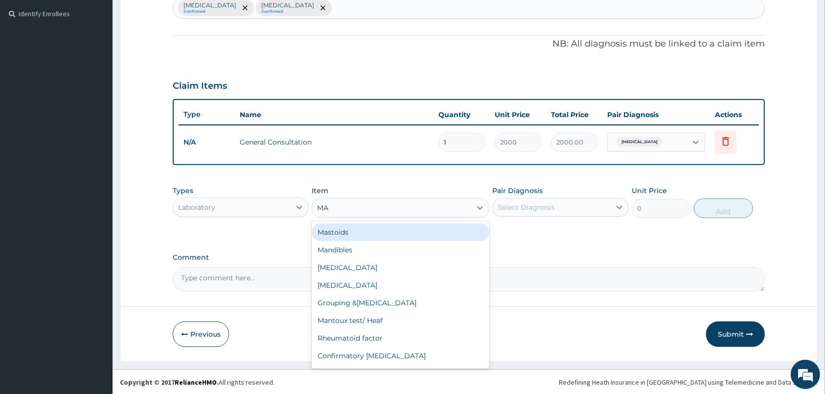
type input "MAL"
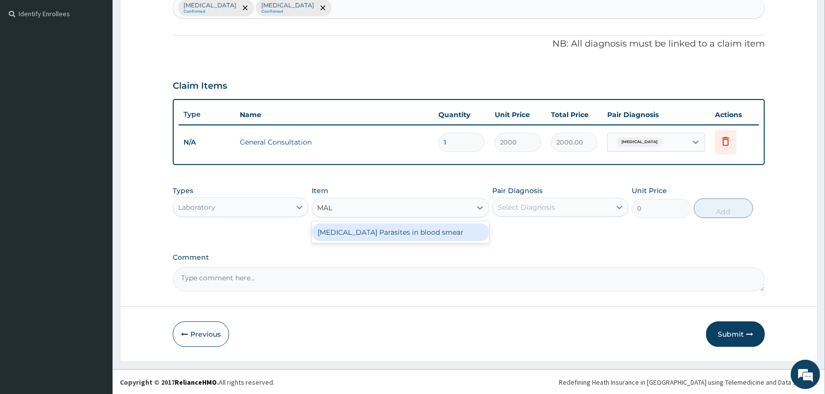
click at [388, 230] on div "Malaria Parasites in blood smear" at bounding box center [401, 232] width 178 height 18
type input "1000"
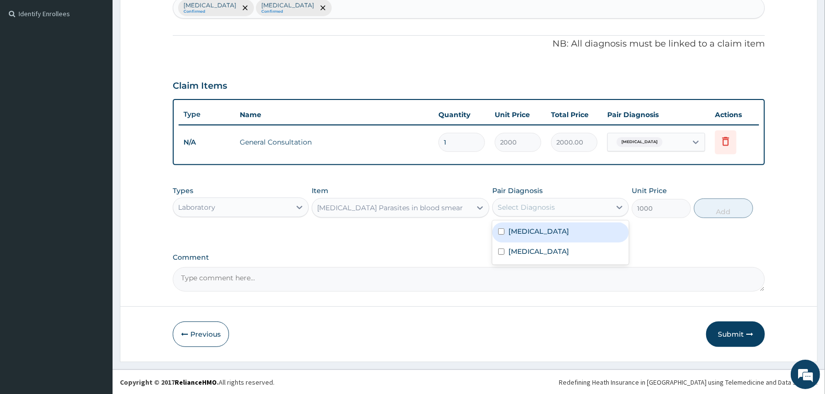
click at [541, 207] on div "Select Diagnosis" at bounding box center [526, 207] width 57 height 10
click at [522, 232] on label "Malaria" at bounding box center [539, 231] width 61 height 10
checkbox input "true"
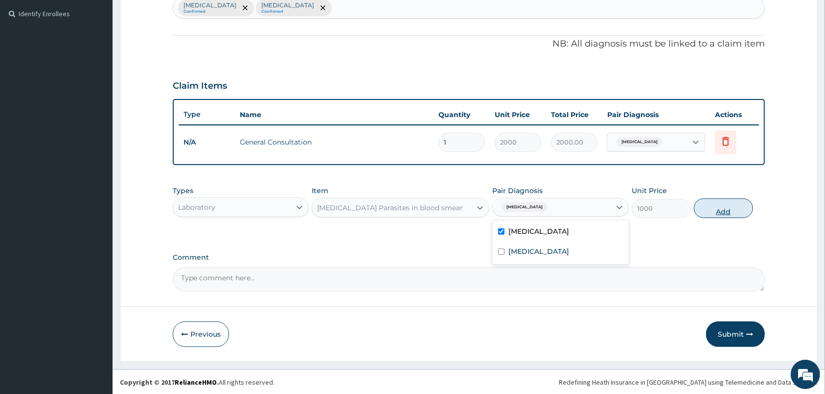
click at [705, 207] on button "Add" at bounding box center [723, 208] width 59 height 20
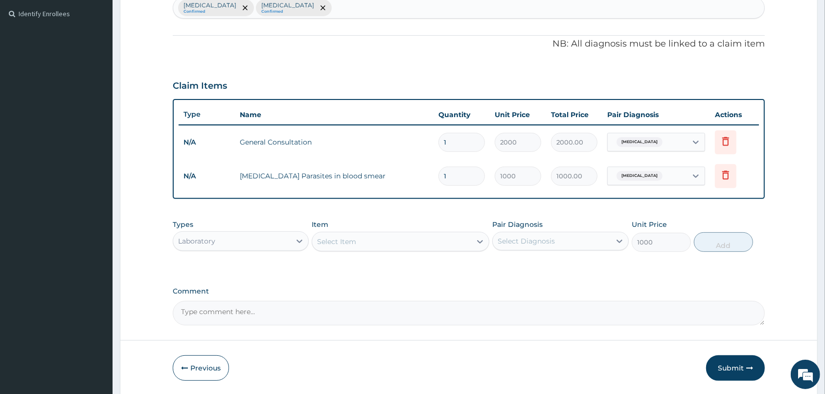
type input "0"
click at [350, 238] on div "Select Item" at bounding box center [336, 241] width 39 height 10
type input "FULL"
click at [375, 269] on div "Full Blood Count" at bounding box center [401, 266] width 178 height 18
type input "2000"
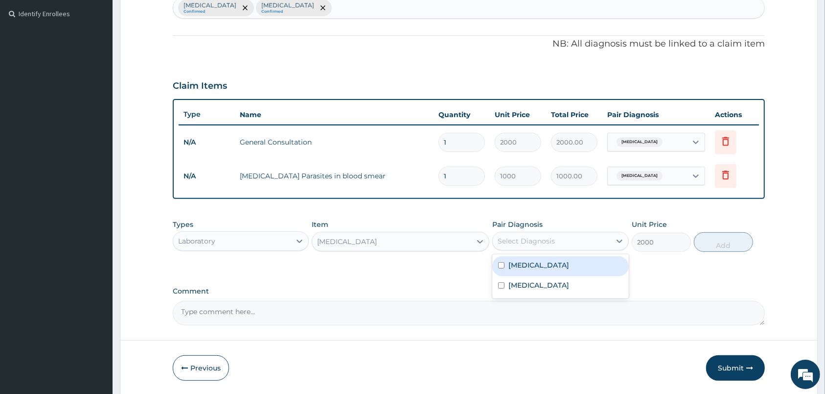
click at [539, 239] on div "Select Diagnosis" at bounding box center [526, 241] width 57 height 10
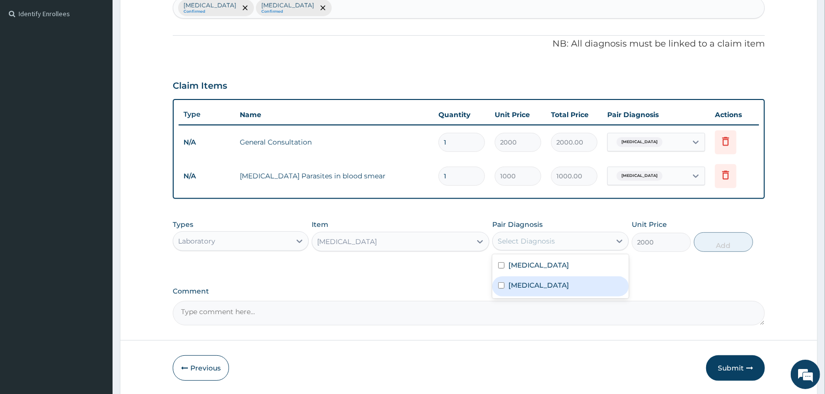
click at [524, 287] on label "Upper respiratory infection" at bounding box center [539, 285] width 61 height 10
checkbox input "true"
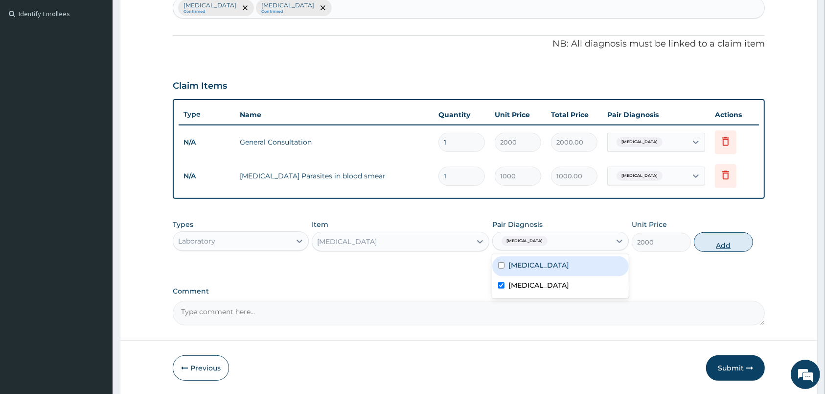
click at [720, 242] on button "Add" at bounding box center [723, 242] width 59 height 20
type input "0"
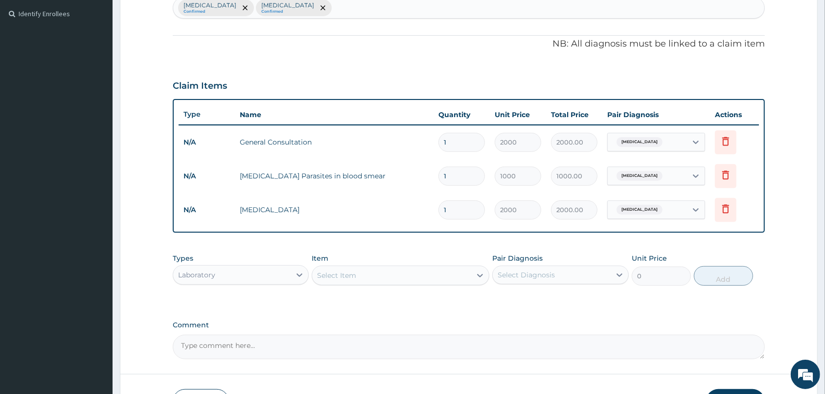
scroll to position [333, 0]
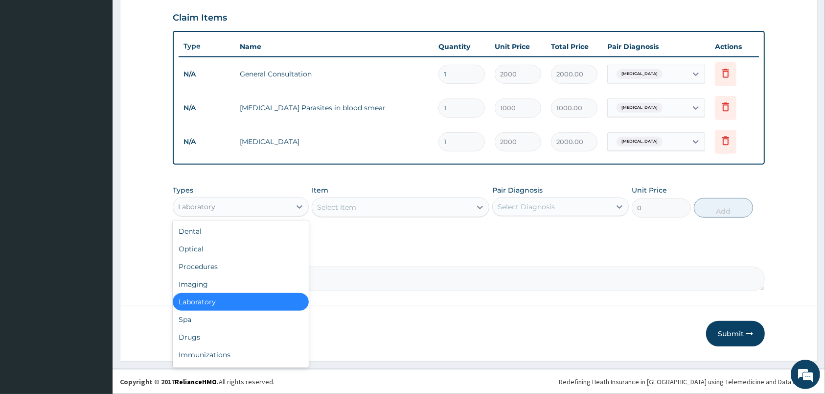
click at [244, 211] on div "Laboratory" at bounding box center [231, 207] width 117 height 16
drag, startPoint x: 196, startPoint y: 334, endPoint x: 204, endPoint y: 330, distance: 8.6
click at [198, 333] on div "Drugs" at bounding box center [241, 337] width 136 height 18
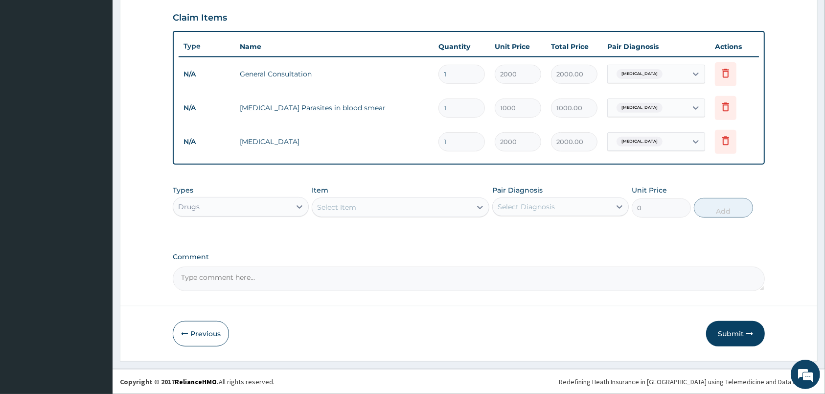
click at [420, 213] on div "Select Item" at bounding box center [391, 207] width 159 height 16
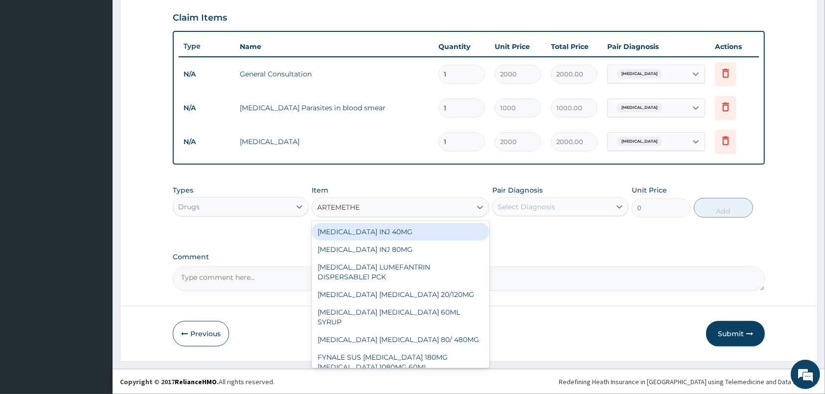
type input "ARTEMETHER"
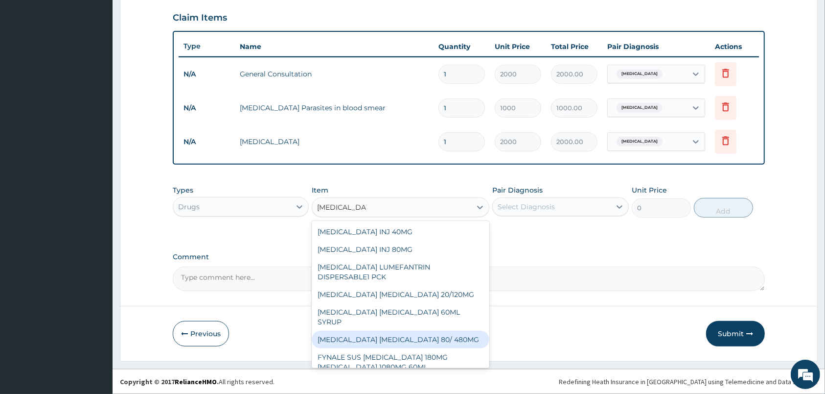
click at [426, 330] on div "ARTEMETHER LUMEFANTRINE 80/ 480MG" at bounding box center [401, 339] width 178 height 18
type input "210"
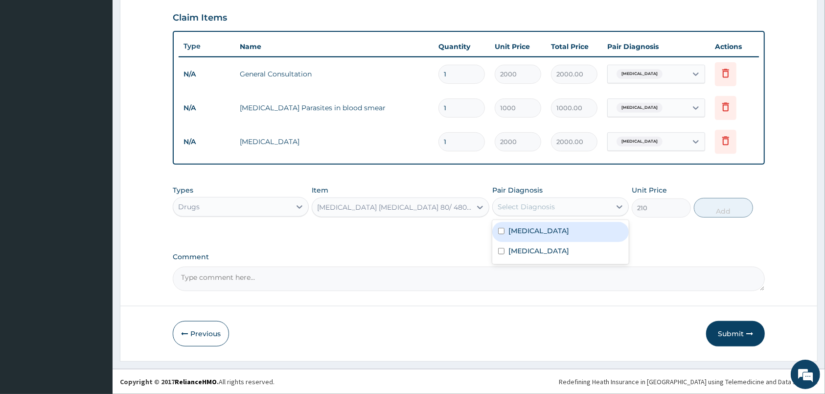
click at [533, 203] on div "Select Diagnosis" at bounding box center [526, 207] width 57 height 10
click at [531, 232] on label "Malaria" at bounding box center [539, 231] width 61 height 10
checkbox input "true"
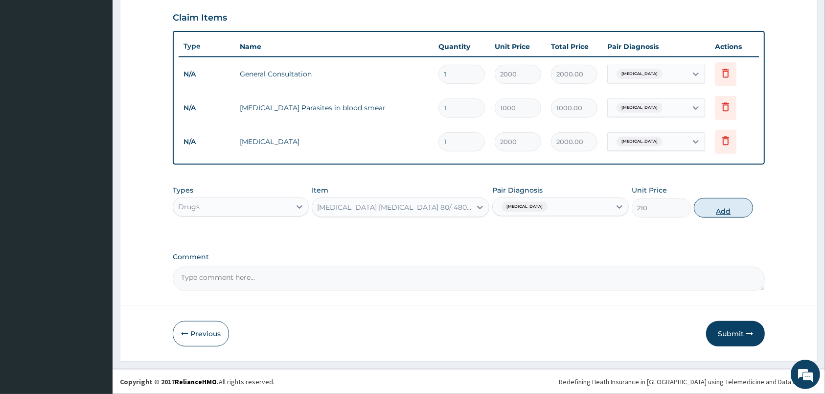
click at [720, 210] on button "Add" at bounding box center [723, 208] width 59 height 20
type input "0"
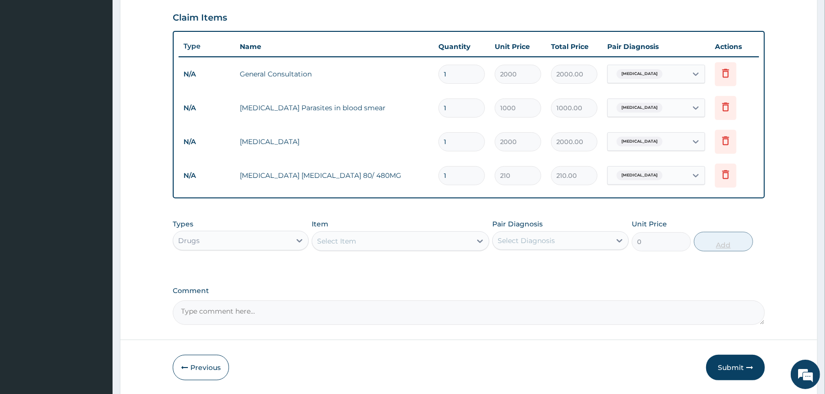
type input "0.00"
type input "6"
type input "1260.00"
type input "6"
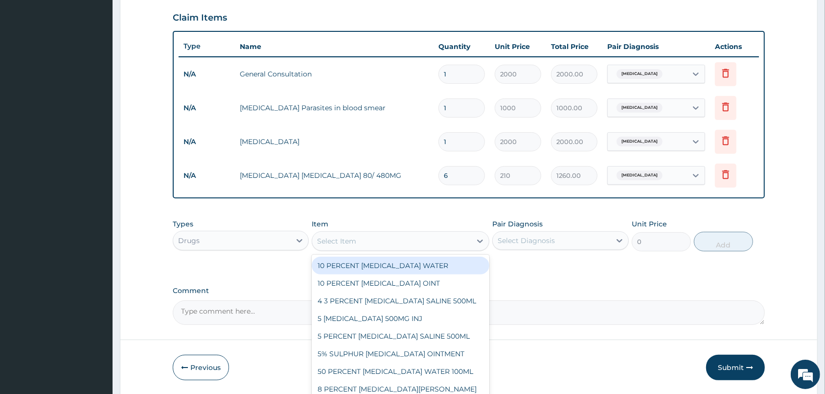
click at [400, 241] on div "Select Item" at bounding box center [391, 241] width 159 height 16
type input "PARACETAMOL"
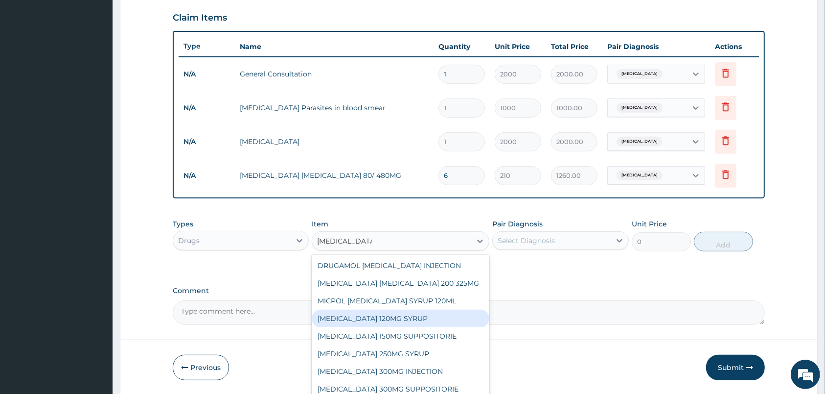
scroll to position [50, 0]
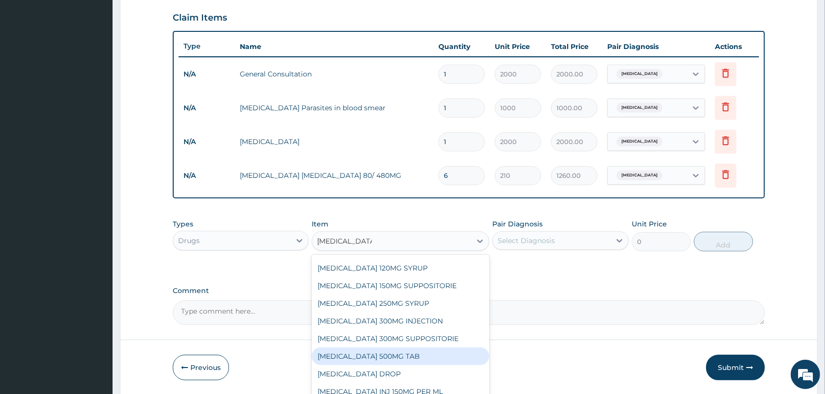
click at [396, 356] on div "PARACETAMOL 500MG TAB" at bounding box center [401, 356] width 178 height 18
type input "14"
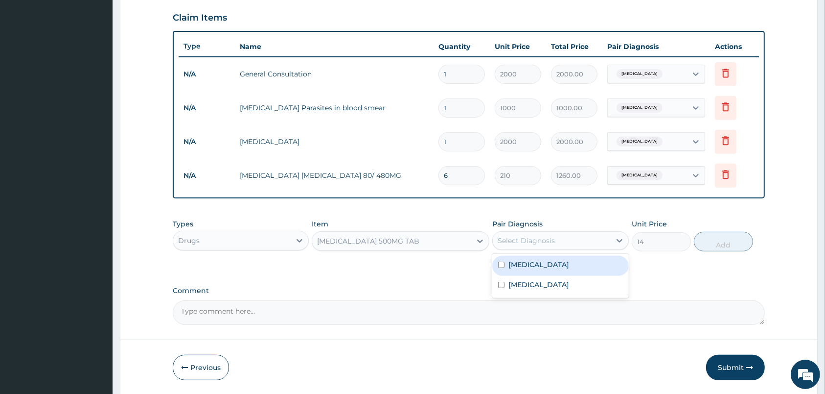
click at [550, 233] on div "Select Diagnosis" at bounding box center [551, 241] width 117 height 16
click at [520, 271] on div "Malaria" at bounding box center [561, 266] width 136 height 20
checkbox input "true"
click at [722, 237] on button "Add" at bounding box center [723, 242] width 59 height 20
type input "0"
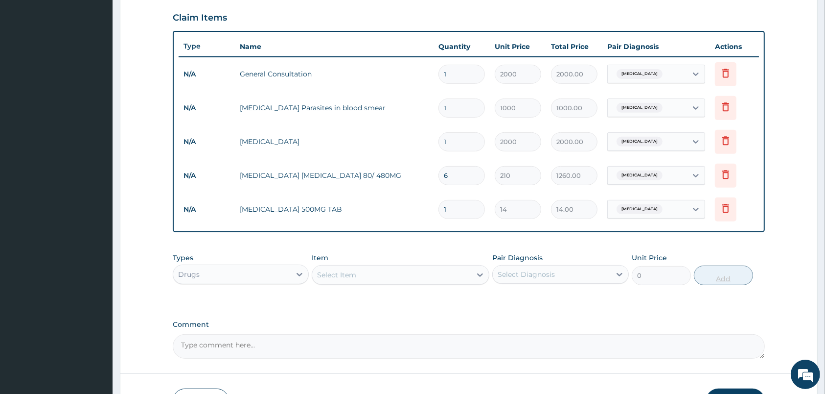
type input "19"
type input "266.00"
type input "1"
type input "14.00"
type input "18"
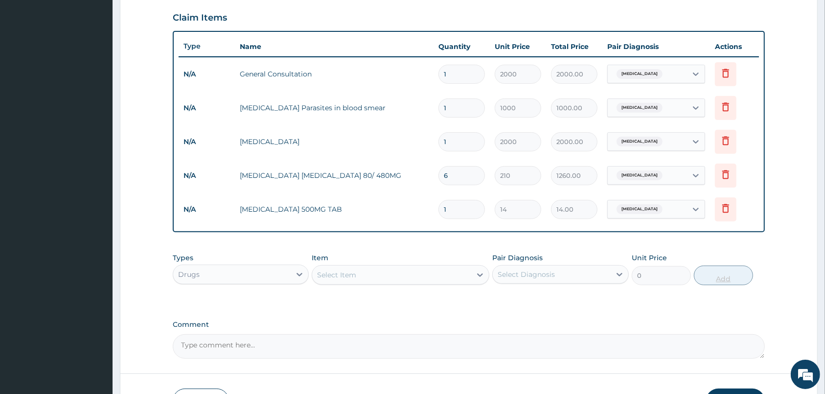
type input "252.00"
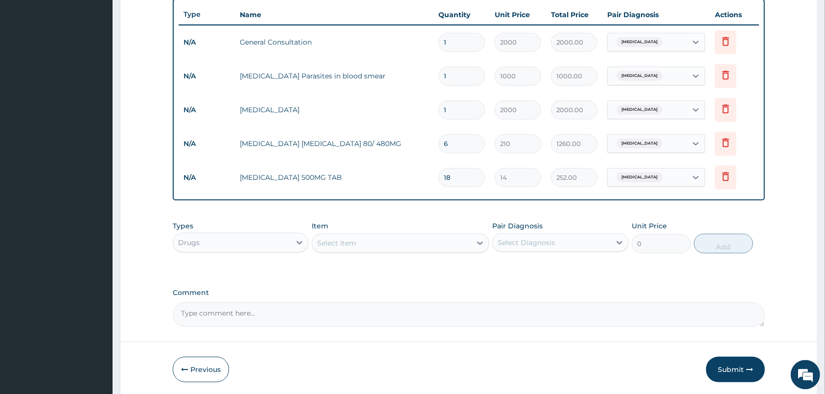
scroll to position [385, 0]
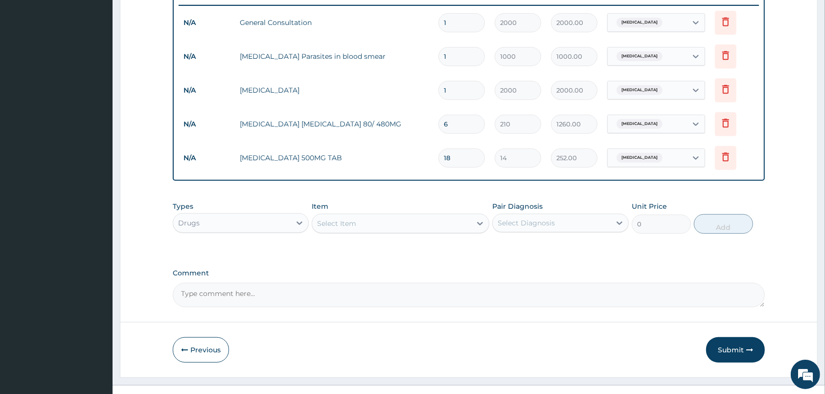
type input "18"
click at [399, 223] on div "Select Item" at bounding box center [391, 223] width 159 height 16
type input "LORAT"
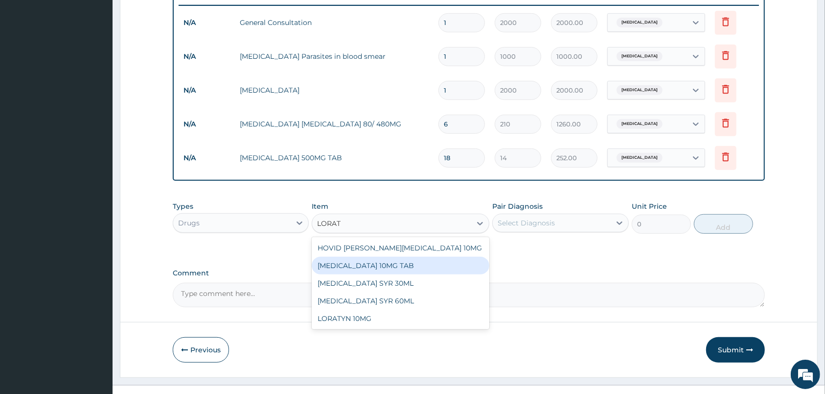
click at [374, 261] on div "LORATADINE 10MG TAB" at bounding box center [401, 266] width 178 height 18
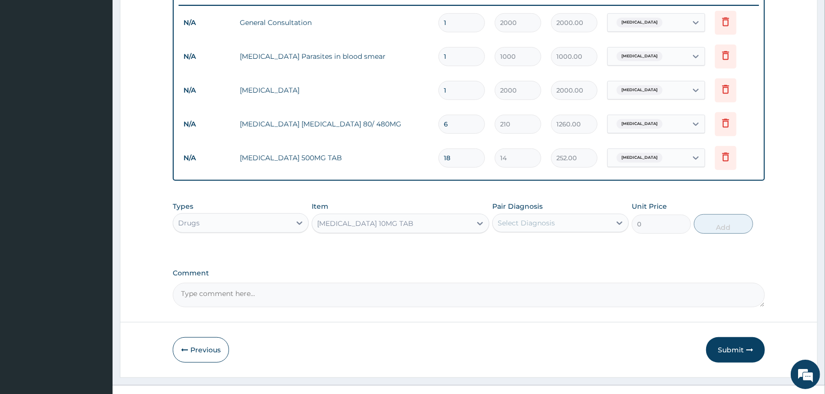
type input "31.5"
click at [538, 213] on div "Select Diagnosis" at bounding box center [561, 222] width 136 height 19
drag, startPoint x: 531, startPoint y: 268, endPoint x: 621, endPoint y: 242, distance: 94.4
click at [540, 262] on label "Upper respiratory infection" at bounding box center [539, 267] width 61 height 10
checkbox input "true"
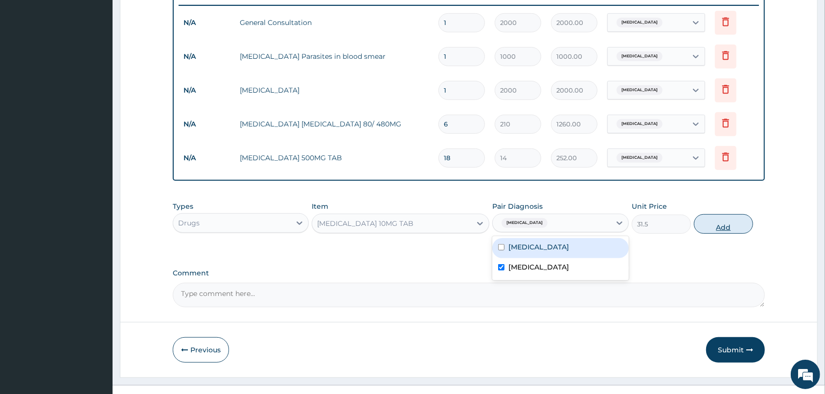
click at [731, 222] on button "Add" at bounding box center [723, 224] width 59 height 20
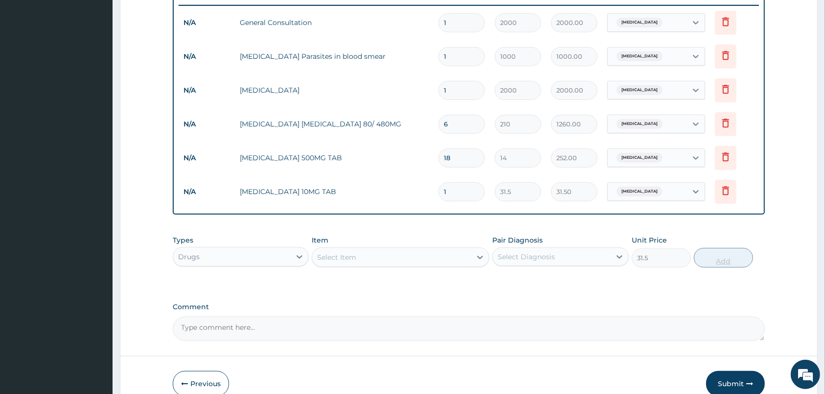
type input "0"
type input "0.00"
type input "5"
type input "157.50"
type input "5"
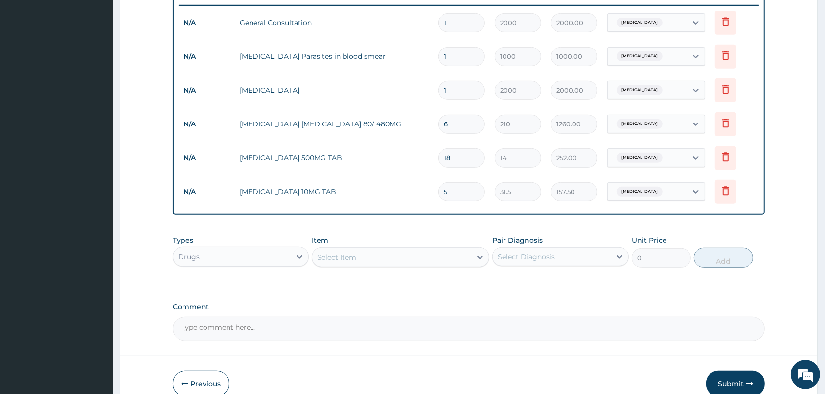
click at [443, 259] on div "Select Item" at bounding box center [391, 257] width 159 height 16
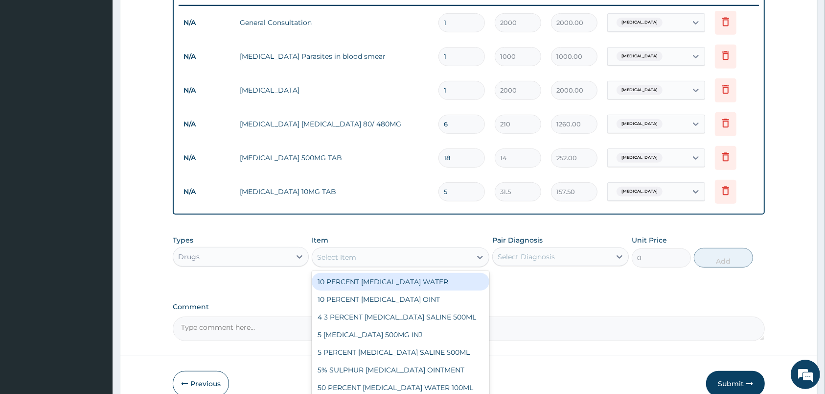
type input "P"
type input "LORAT"
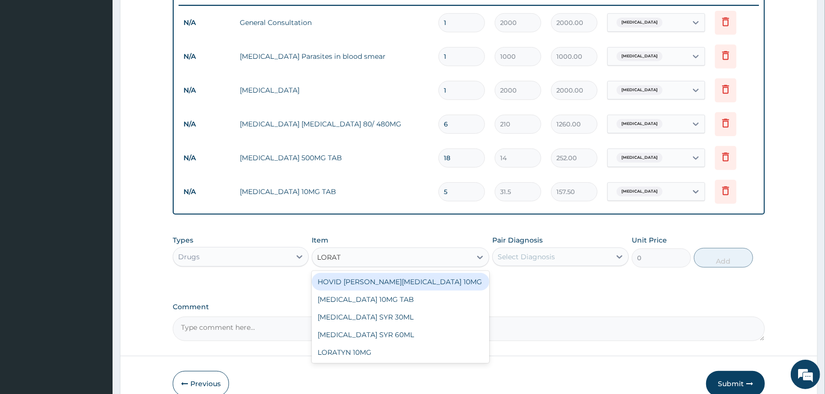
click at [369, 277] on div "HOVID LORATYN LORATADINE 10MG" at bounding box center [401, 282] width 178 height 18
type input "35"
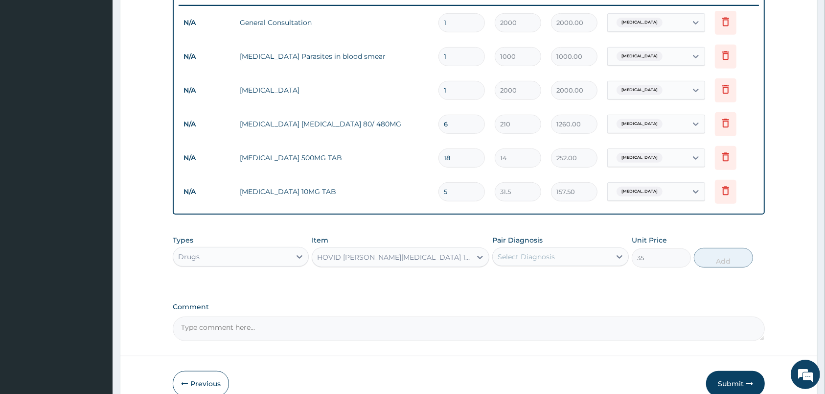
click at [582, 250] on div "Select Diagnosis" at bounding box center [551, 257] width 117 height 16
click at [548, 303] on label "Upper respiratory infection" at bounding box center [539, 301] width 61 height 10
checkbox input "true"
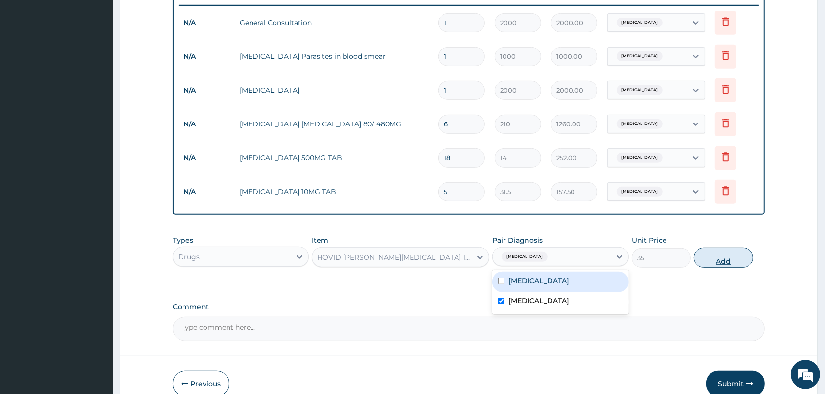
click at [739, 249] on button "Add" at bounding box center [723, 258] width 59 height 20
type input "0"
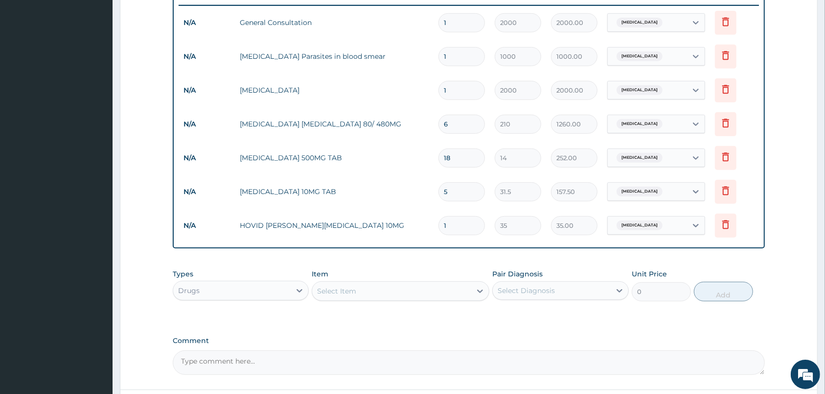
type input "0.00"
type input "6"
type input "210.00"
type input "0.00"
type input "5"
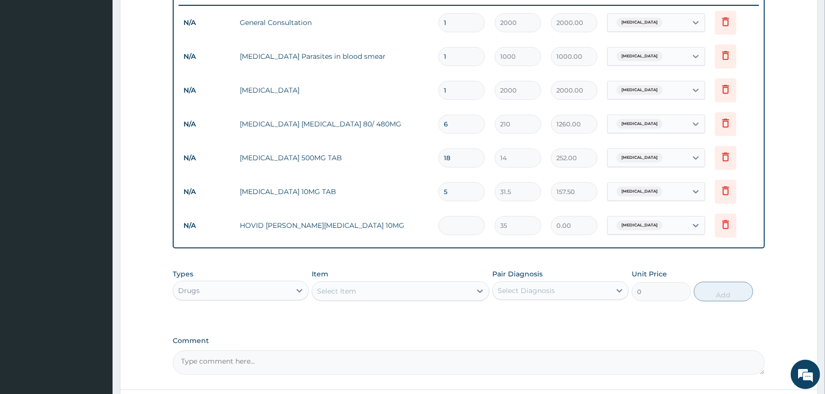
type input "175.00"
type input "5"
click at [731, 194] on icon at bounding box center [726, 191] width 12 height 12
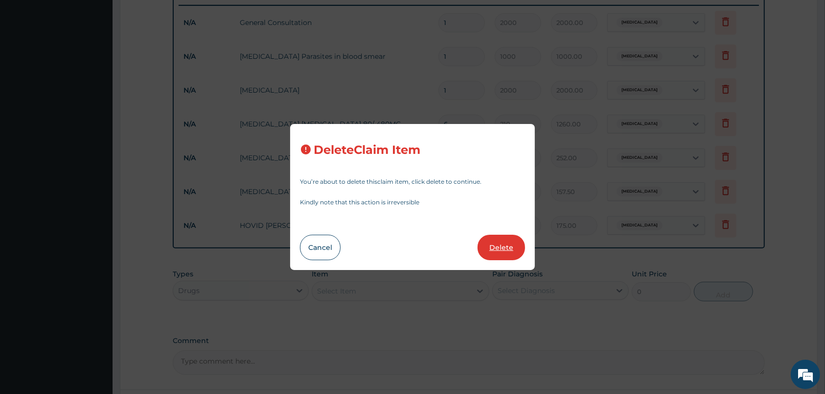
click at [501, 252] on button "Delete" at bounding box center [501, 247] width 47 height 25
type input "35"
type input "175.00"
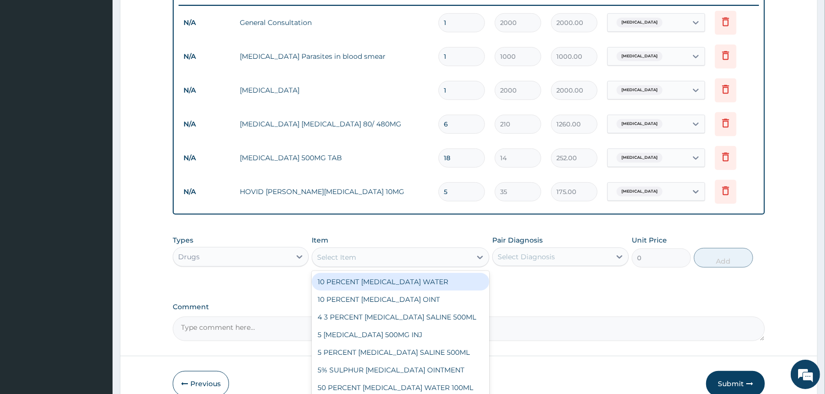
click at [371, 259] on div "Select Item" at bounding box center [391, 257] width 159 height 16
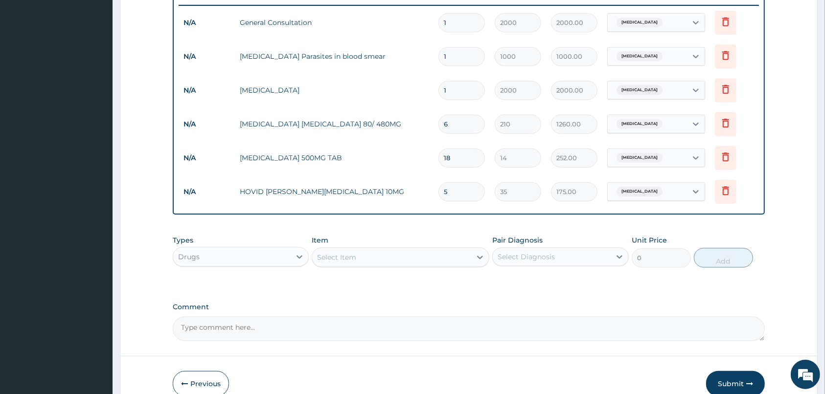
click at [371, 259] on div "Select Item" at bounding box center [391, 257] width 159 height 16
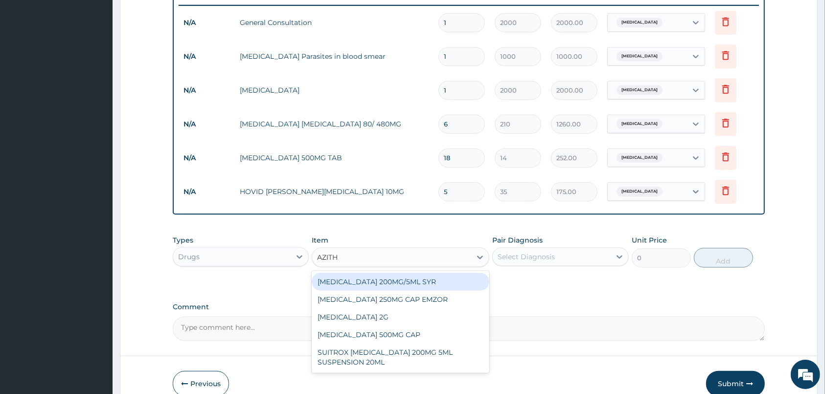
type input "AZITHR"
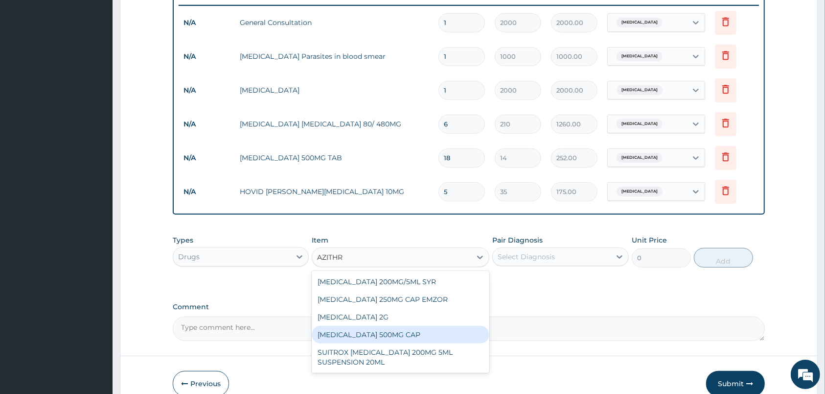
click at [362, 335] on div "AZITHROMYCIN 500MG CAP" at bounding box center [401, 335] width 178 height 18
type input "245"
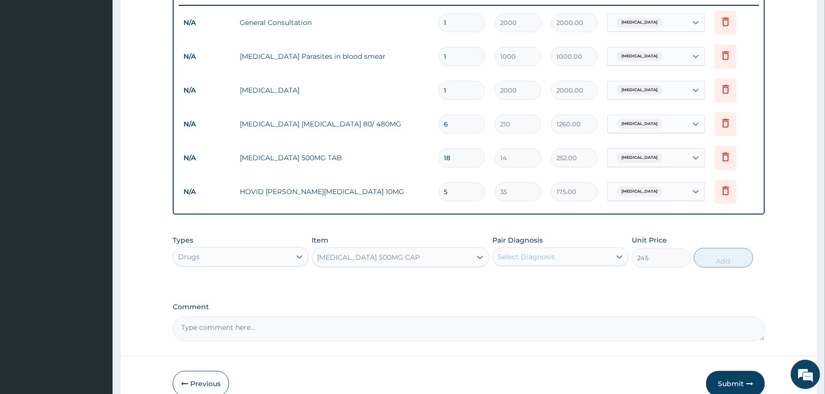
click at [527, 261] on div "Select Diagnosis" at bounding box center [551, 257] width 117 height 16
click at [527, 304] on label "Upper respiratory infection" at bounding box center [539, 301] width 61 height 10
checkbox input "true"
click at [717, 255] on button "Add" at bounding box center [723, 258] width 59 height 20
type input "0"
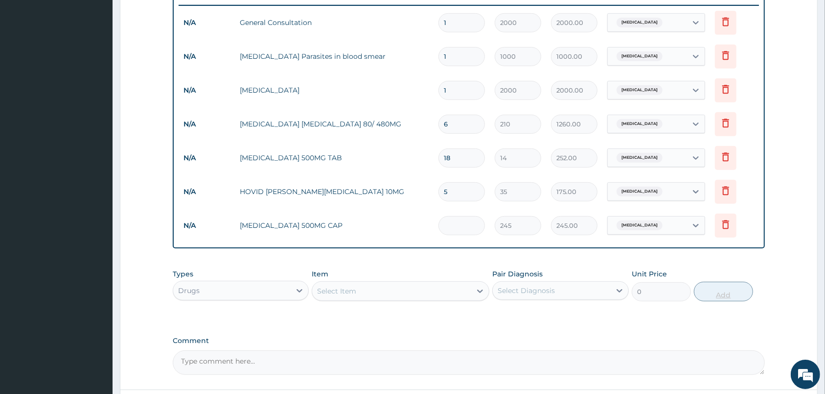
type input "0.00"
type input "5"
type input "1225.00"
type input "5"
type input "0.00"
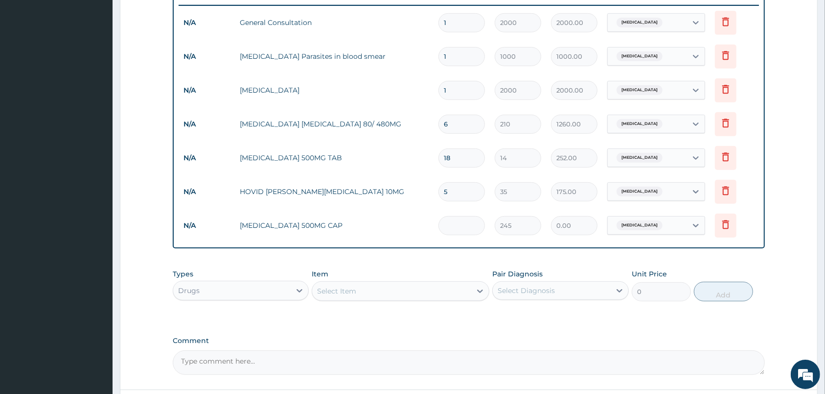
type input "7"
type input "1715.00"
type input "7"
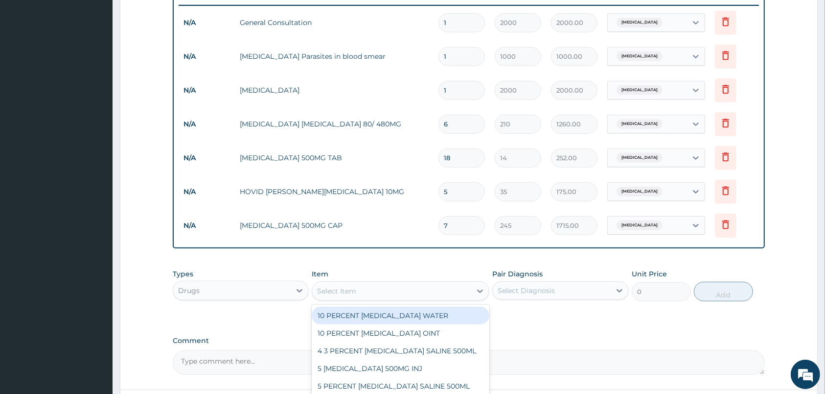
click at [391, 284] on div "Select Item" at bounding box center [391, 291] width 159 height 16
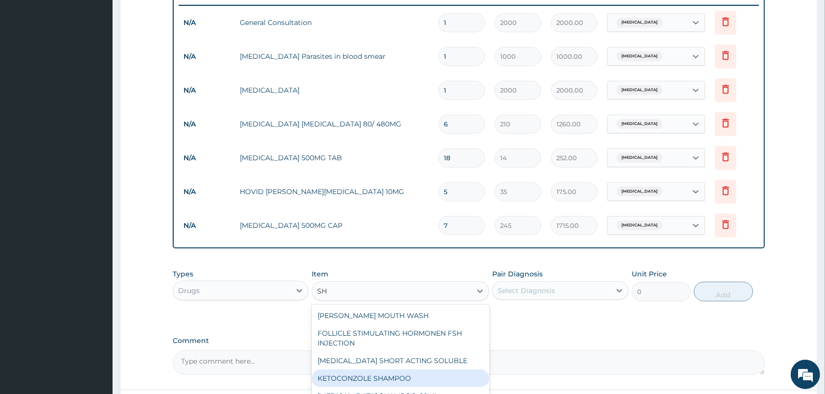
type input "S"
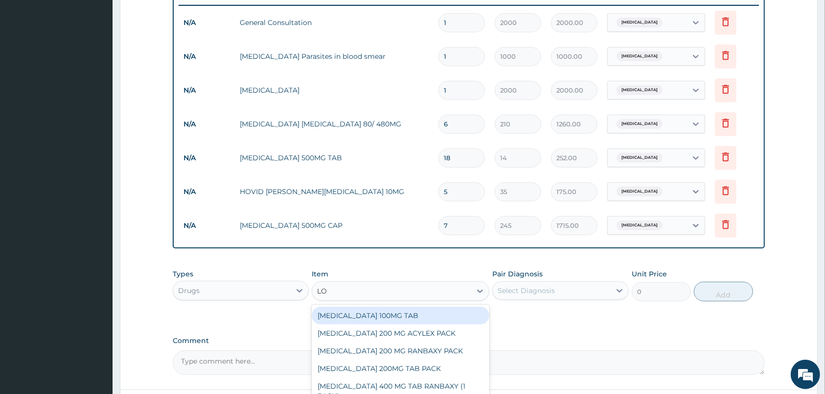
type input "LOZ"
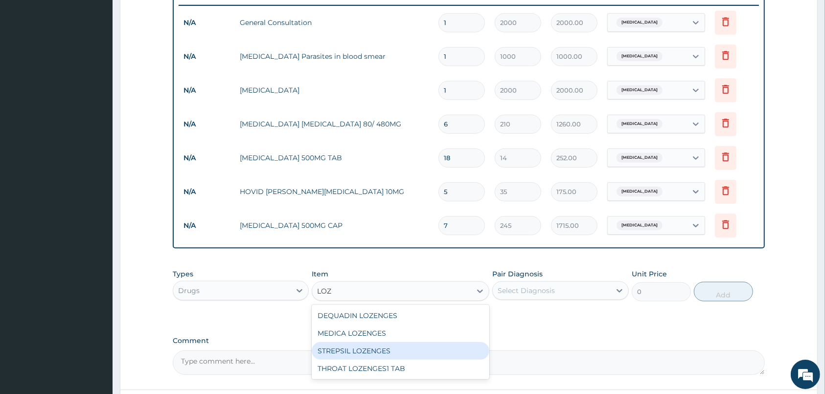
click at [382, 348] on div "STREPSIL LOZENGES" at bounding box center [401, 351] width 178 height 18
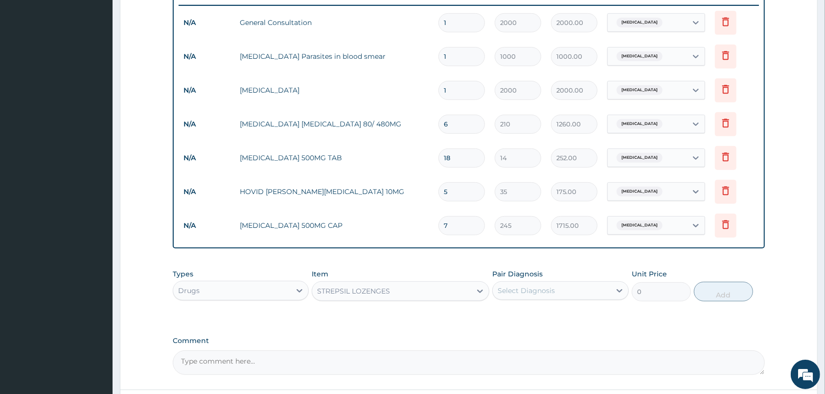
type input "104"
click at [535, 296] on div "Select Diagnosis" at bounding box center [551, 290] width 117 height 16
click at [534, 345] on div "Malaria Upper respiratory infection" at bounding box center [561, 326] width 136 height 44
click at [554, 334] on label "Upper respiratory infection" at bounding box center [539, 334] width 61 height 10
checkbox input "true"
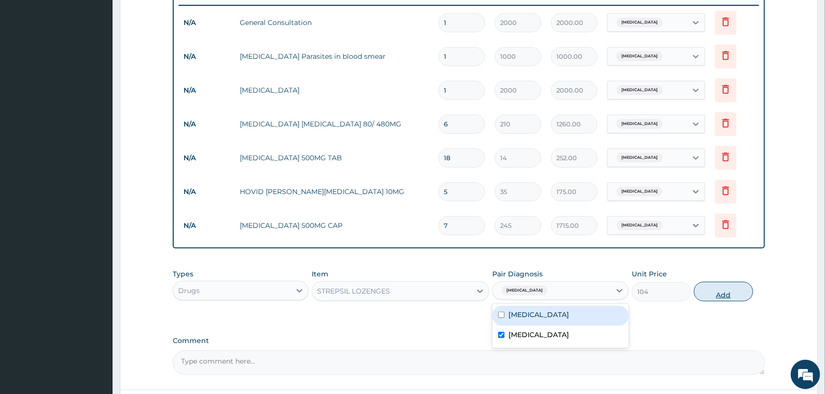
click at [725, 294] on button "Add" at bounding box center [723, 292] width 59 height 20
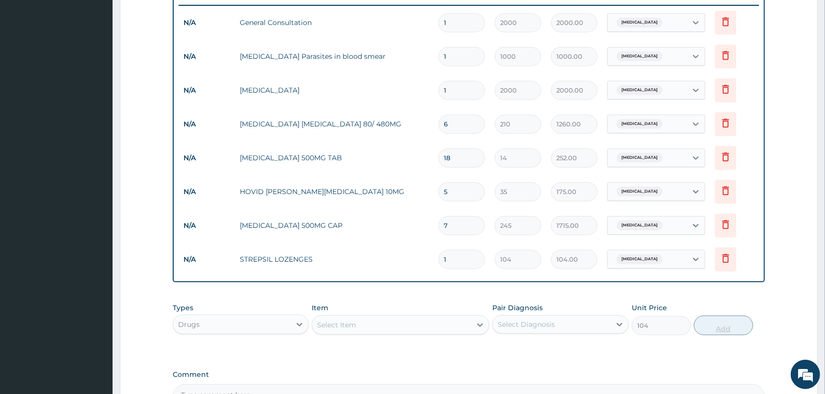
type input "0"
type input "0.00"
type input "7"
type input "728.00"
type input "7"
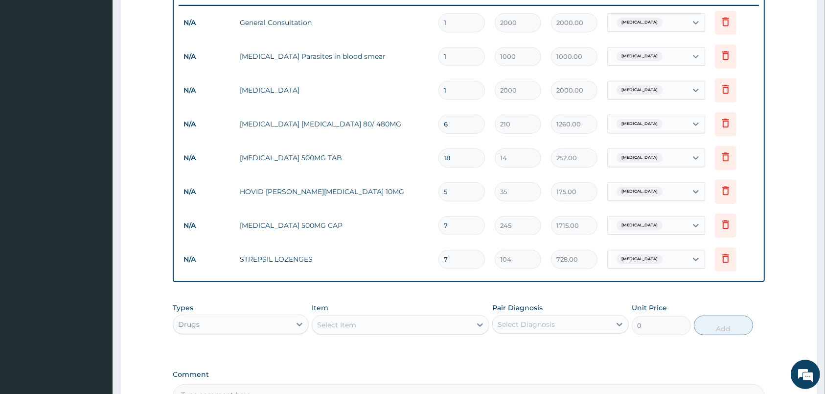
click at [433, 323] on div "Select Item" at bounding box center [391, 325] width 159 height 16
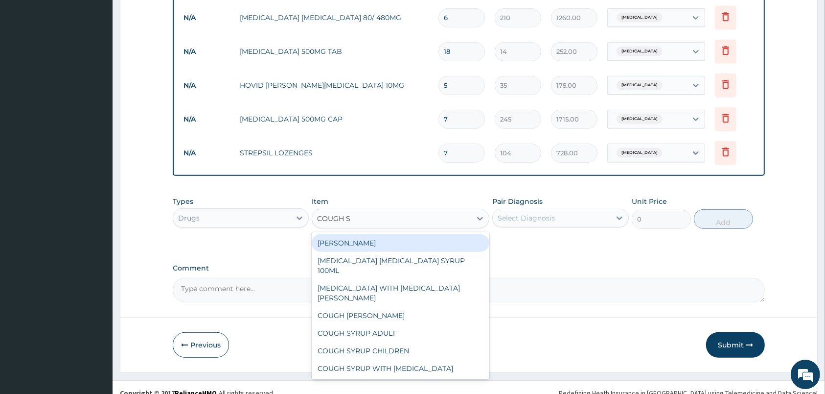
scroll to position [502, 0]
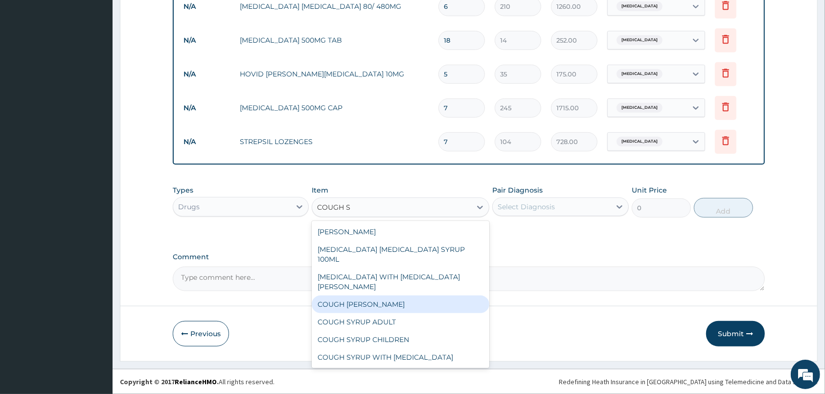
type input "COUGH"
click at [357, 295] on div "COUGH BROZELIN EXPECTORANT" at bounding box center [401, 304] width 178 height 18
type input "1015"
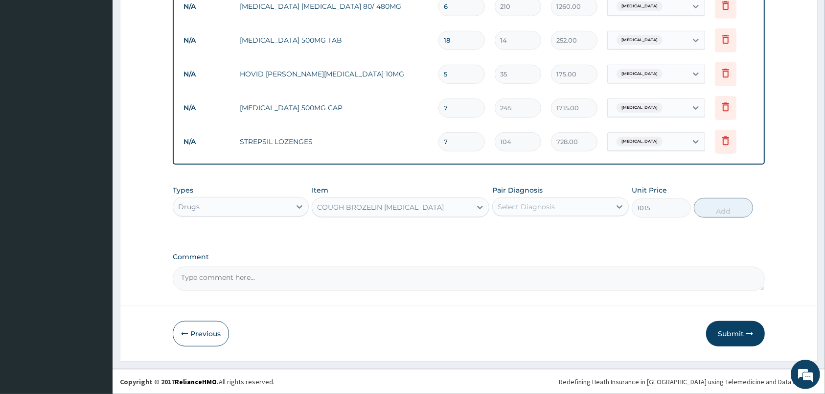
click at [531, 207] on div "Select Diagnosis" at bounding box center [526, 207] width 57 height 10
click at [527, 244] on div "Upper respiratory infection" at bounding box center [561, 252] width 136 height 20
checkbox input "true"
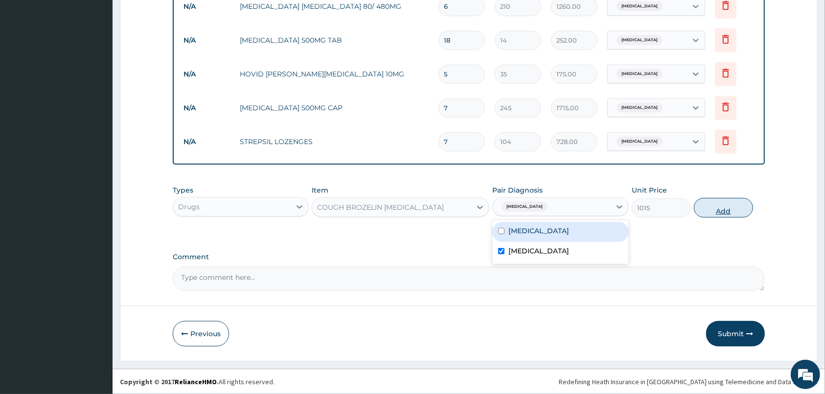
click at [703, 198] on button "Add" at bounding box center [723, 208] width 59 height 20
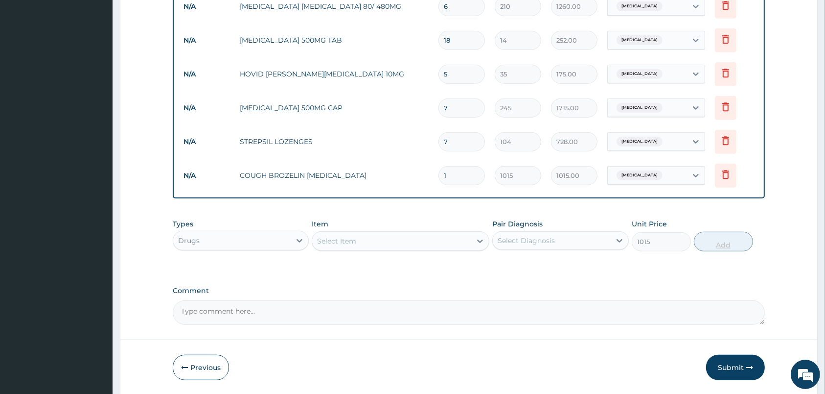
type input "0"
click at [399, 239] on div "Select Item" at bounding box center [391, 241] width 159 height 16
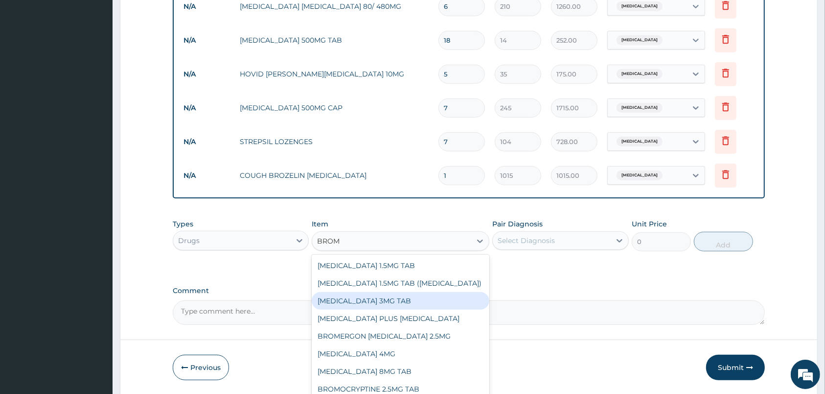
type input "BROM"
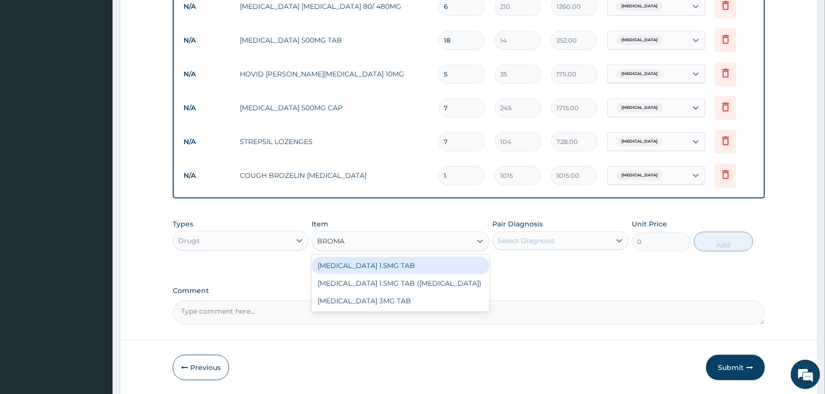
type input "BROMAZ"
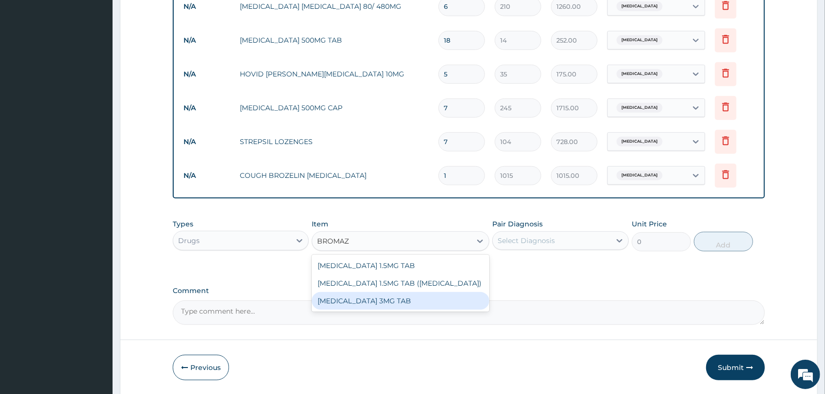
click at [394, 304] on div "BROMAZEPAM 3MG TAB" at bounding box center [401, 301] width 178 height 18
type input "52.5"
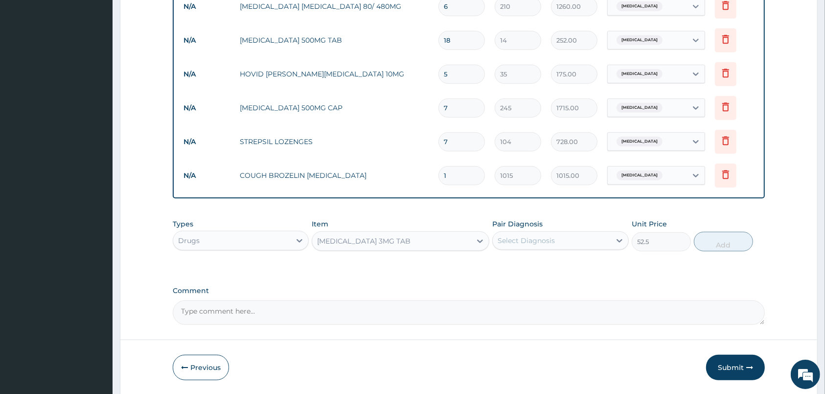
click at [546, 239] on div "Select Diagnosis" at bounding box center [526, 240] width 57 height 10
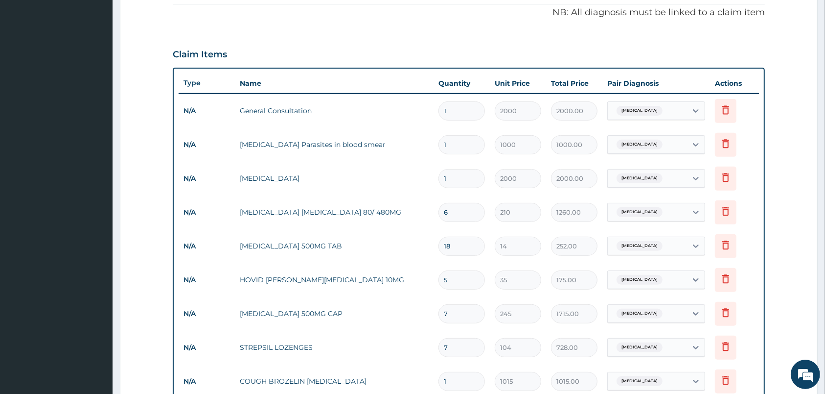
scroll to position [142, 0]
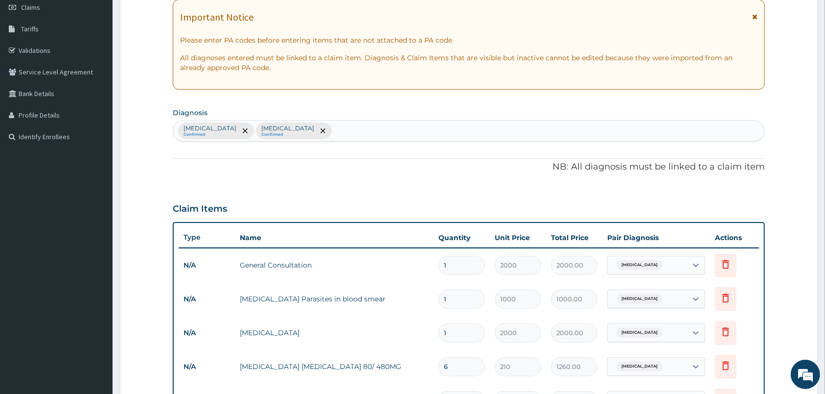
click at [413, 128] on div "Malaria Confirmed Upper respiratory infection Confirmed" at bounding box center [468, 130] width 591 height 21
click at [370, 130] on div "Malaria Confirmed Upper respiratory infection Confirmed ANXIETY ANXIETY" at bounding box center [458, 130] width 571 height 21
type input "A"
type input "ANXIETY"
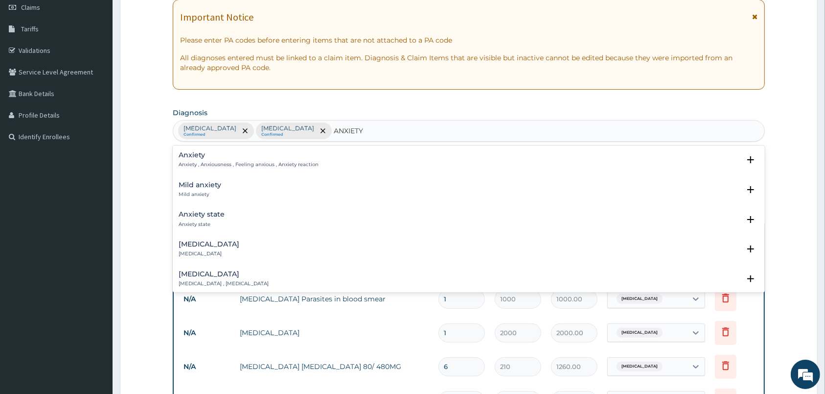
click at [192, 158] on h4 "Anxiety" at bounding box center [249, 154] width 140 height 7
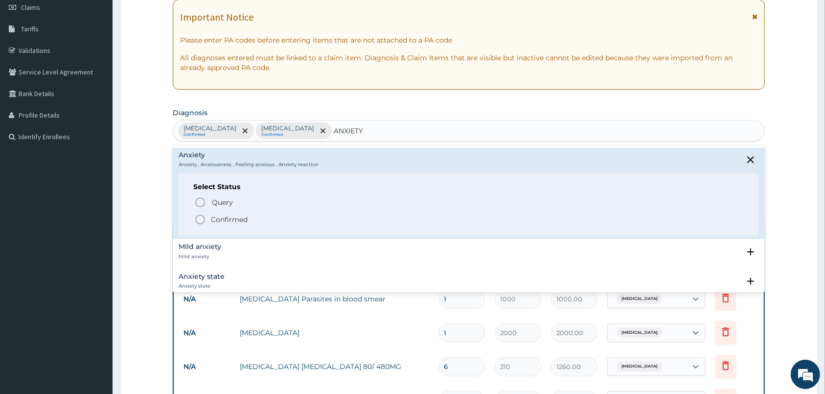
click at [200, 214] on icon "status option filled" at bounding box center [200, 219] width 12 height 12
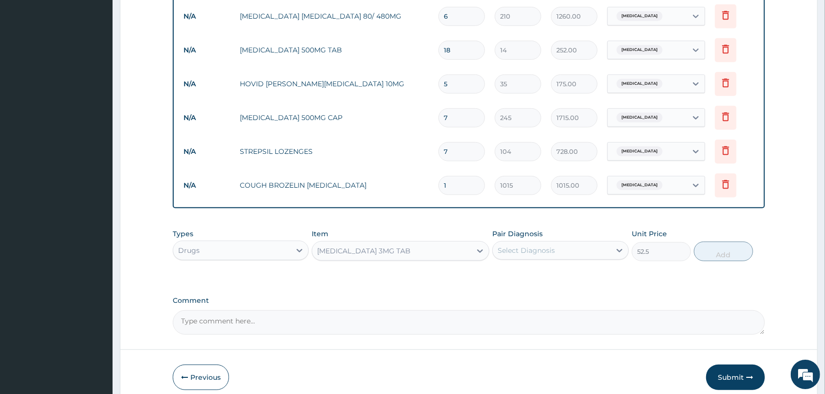
scroll to position [502, 0]
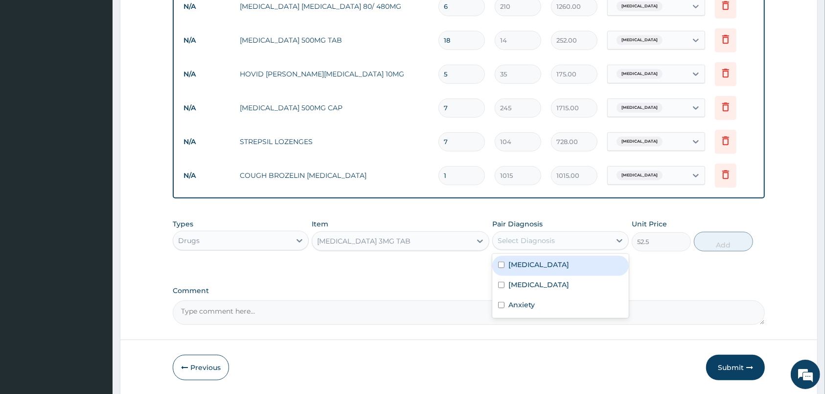
click at [514, 244] on div "Select Diagnosis" at bounding box center [526, 240] width 57 height 10
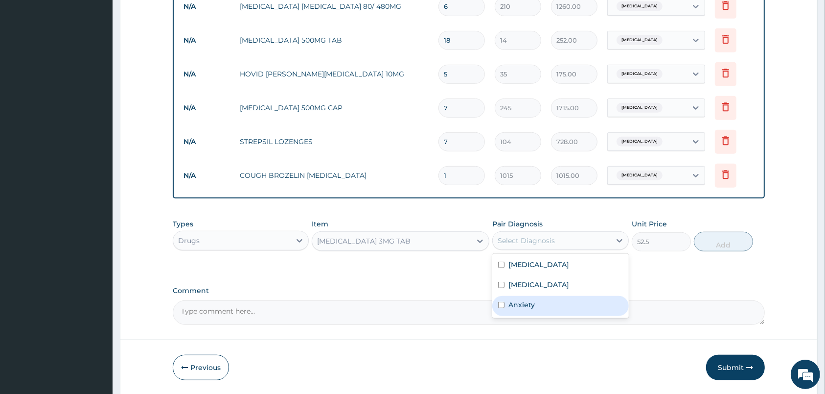
click at [543, 304] on div "Anxiety" at bounding box center [561, 306] width 136 height 20
checkbox input "true"
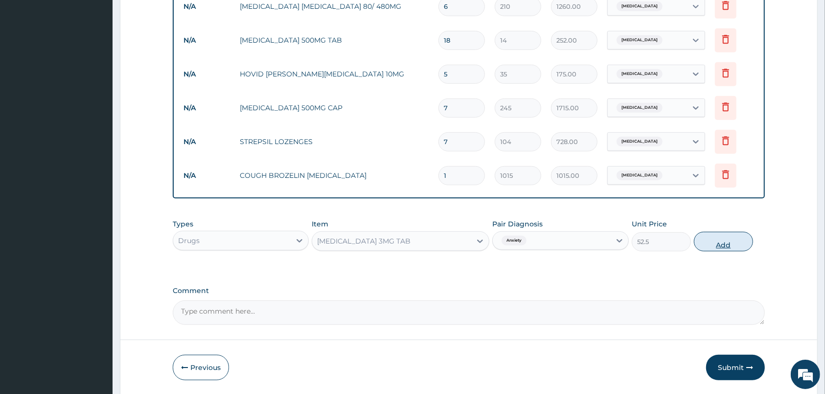
click at [724, 243] on button "Add" at bounding box center [723, 242] width 59 height 20
type input "0"
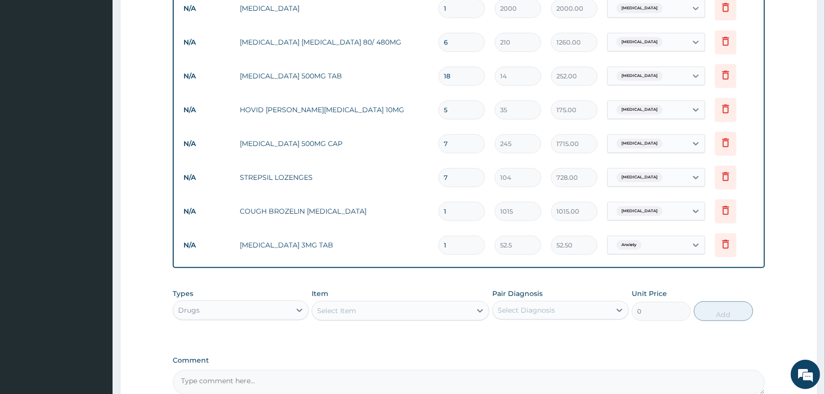
scroll to position [569, 0]
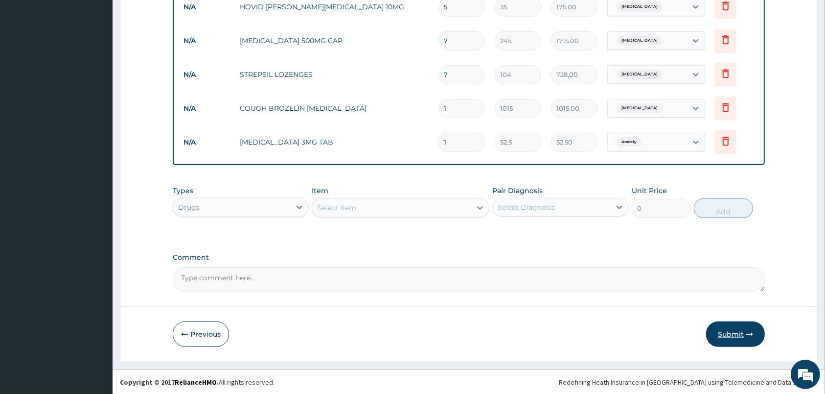
click at [720, 325] on button "Submit" at bounding box center [735, 333] width 59 height 25
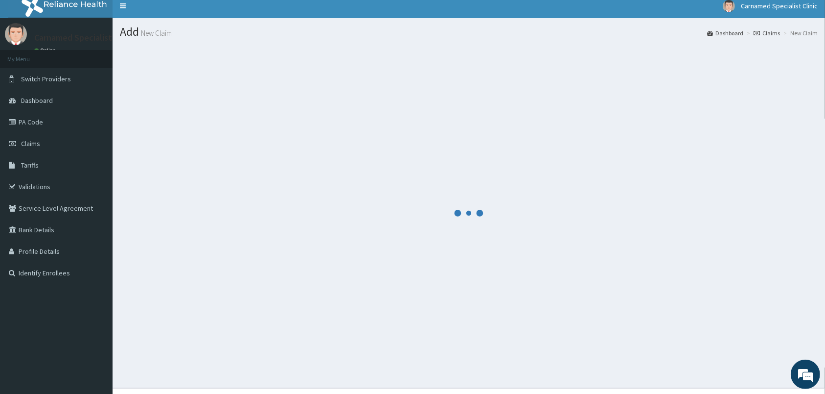
scroll to position [0, 0]
